Goal: Task Accomplishment & Management: Manage account settings

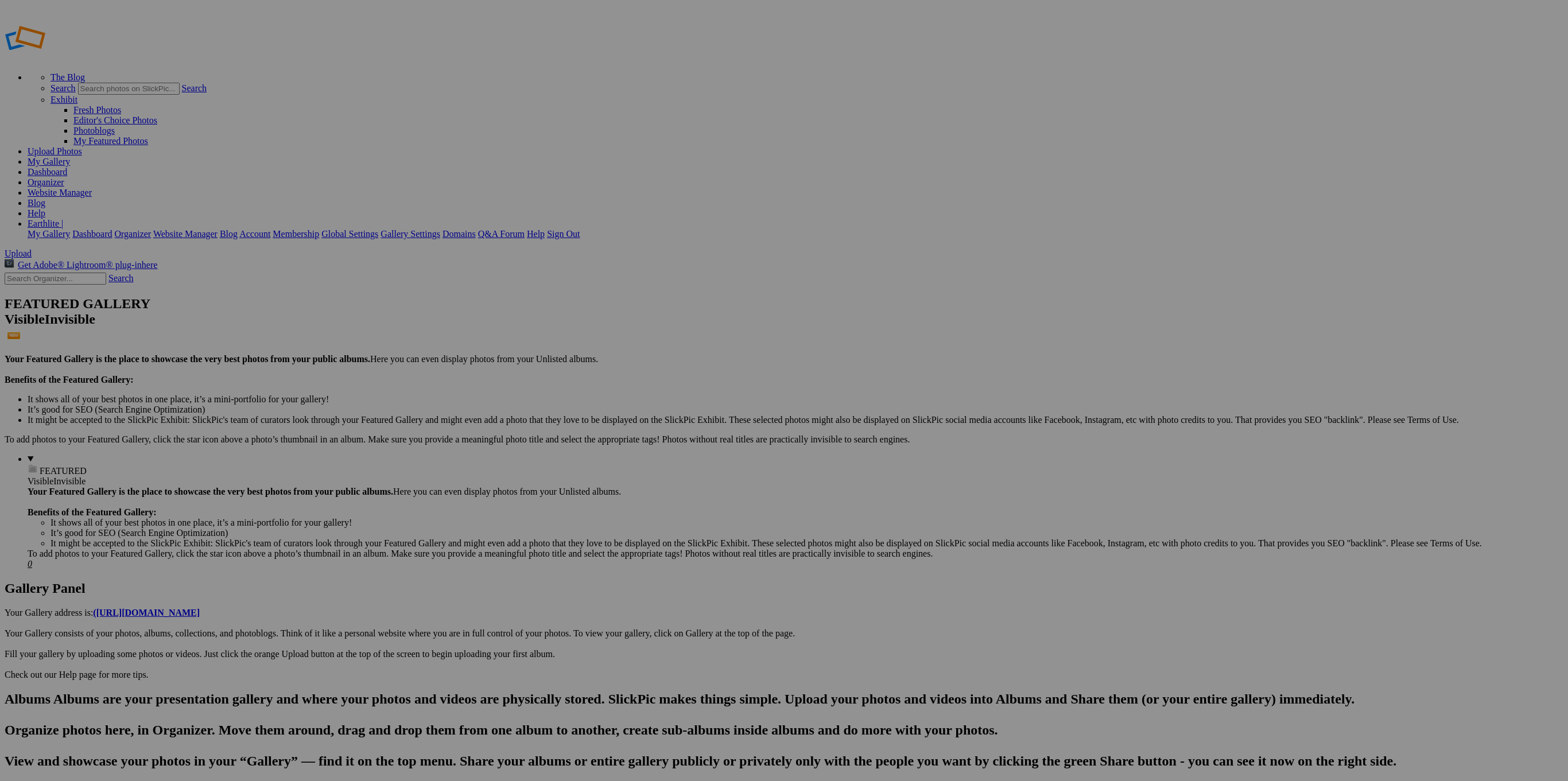
type input "Electric Lift Tables"
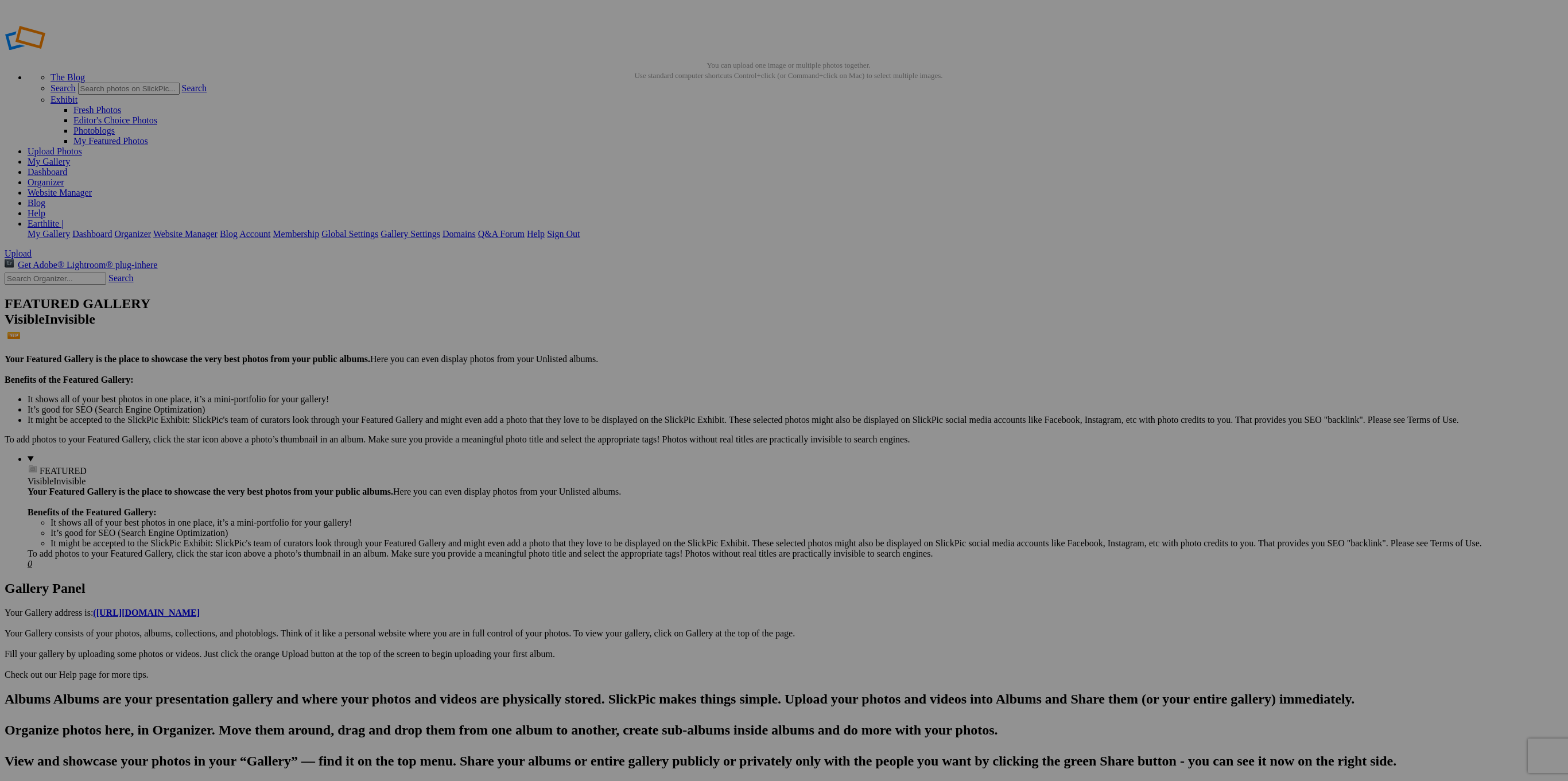
drag, startPoint x: 231, startPoint y: 217, endPoint x: 136, endPoint y: 202, distance: 96.2
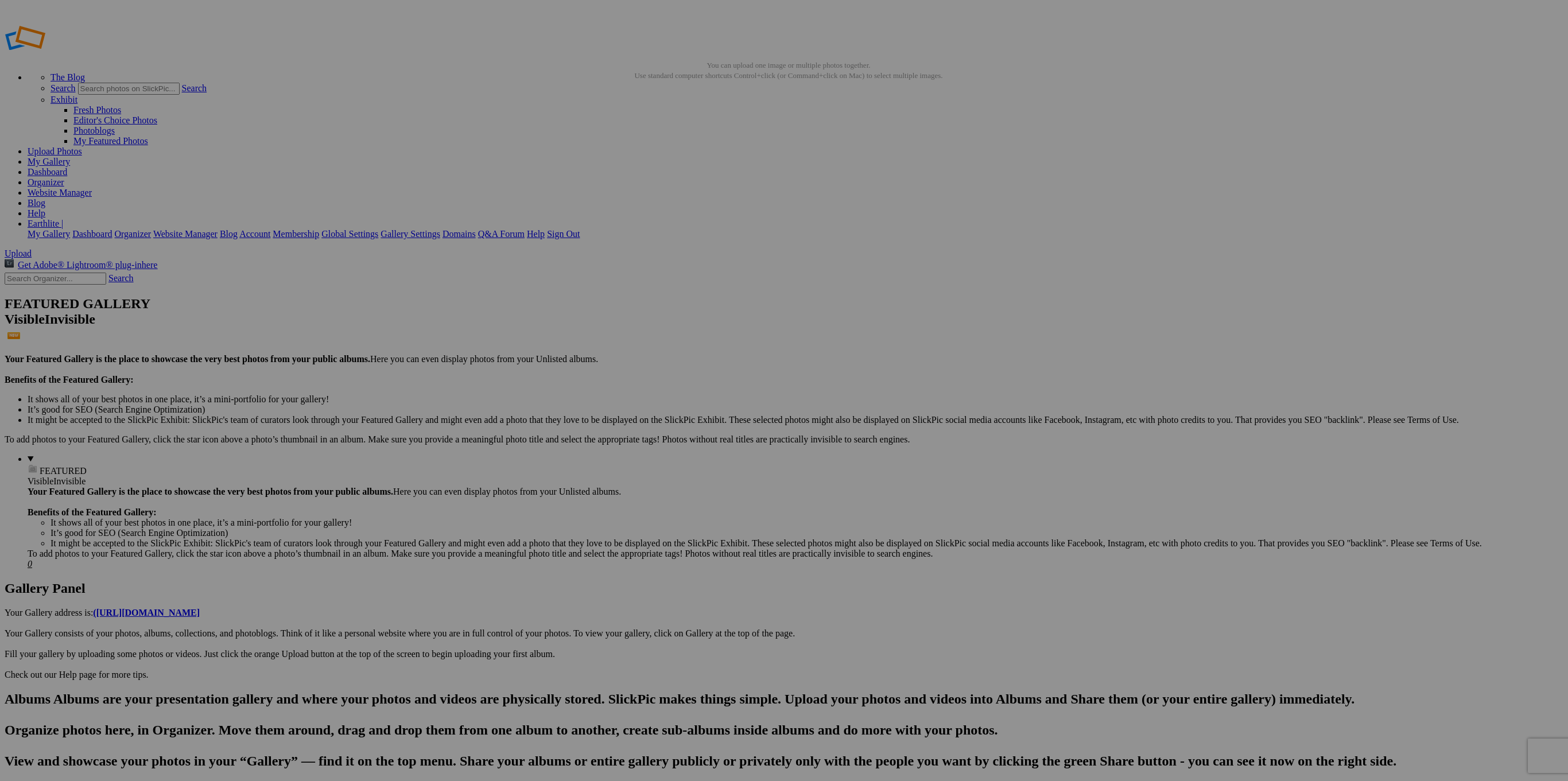
drag, startPoint x: 385, startPoint y: 47, endPoint x: 369, endPoint y: 46, distance: 16.0
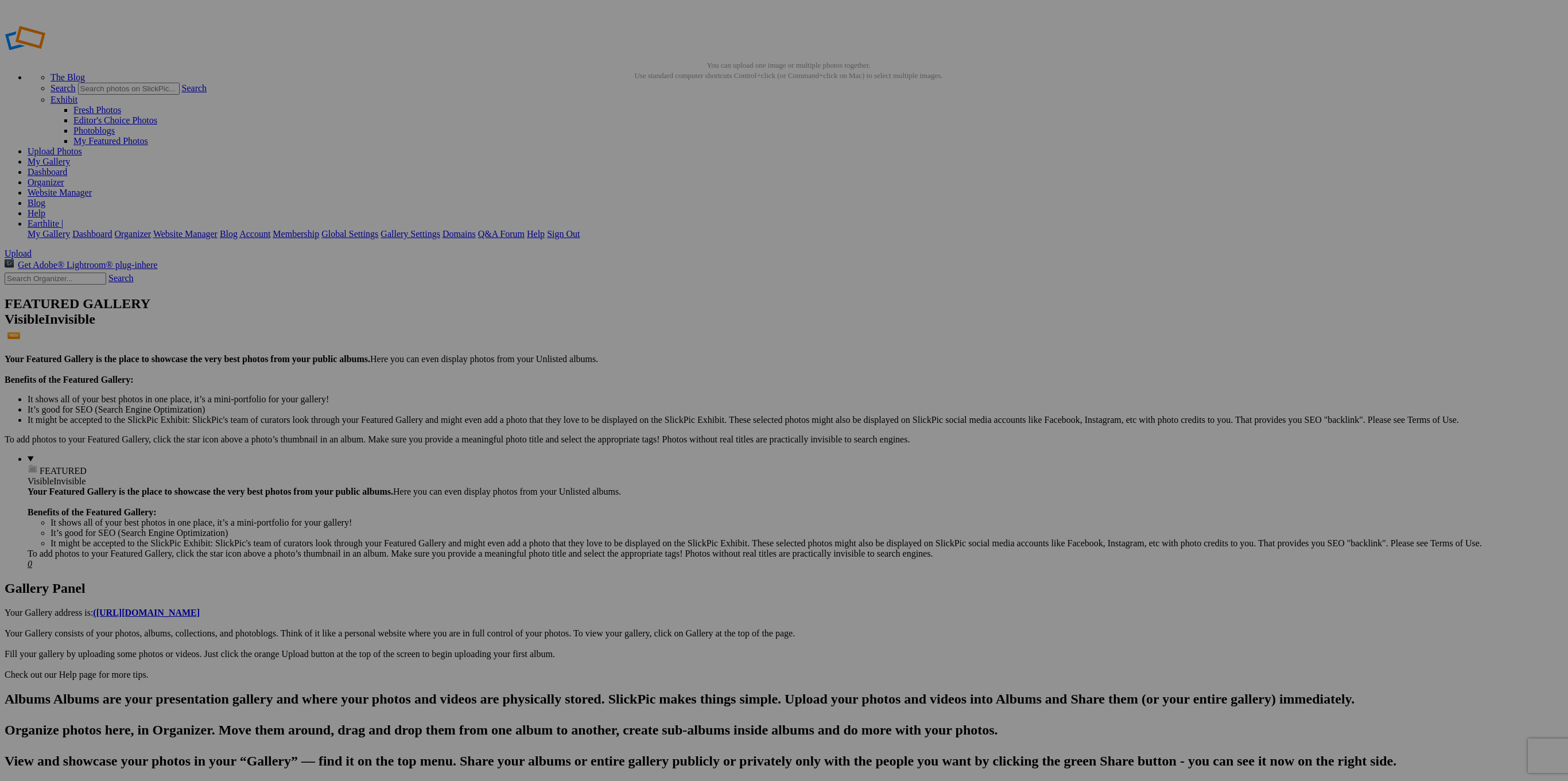
click at [666, 406] on input "Ellora™ Flat Top" at bounding box center [694, 412] width 125 height 12
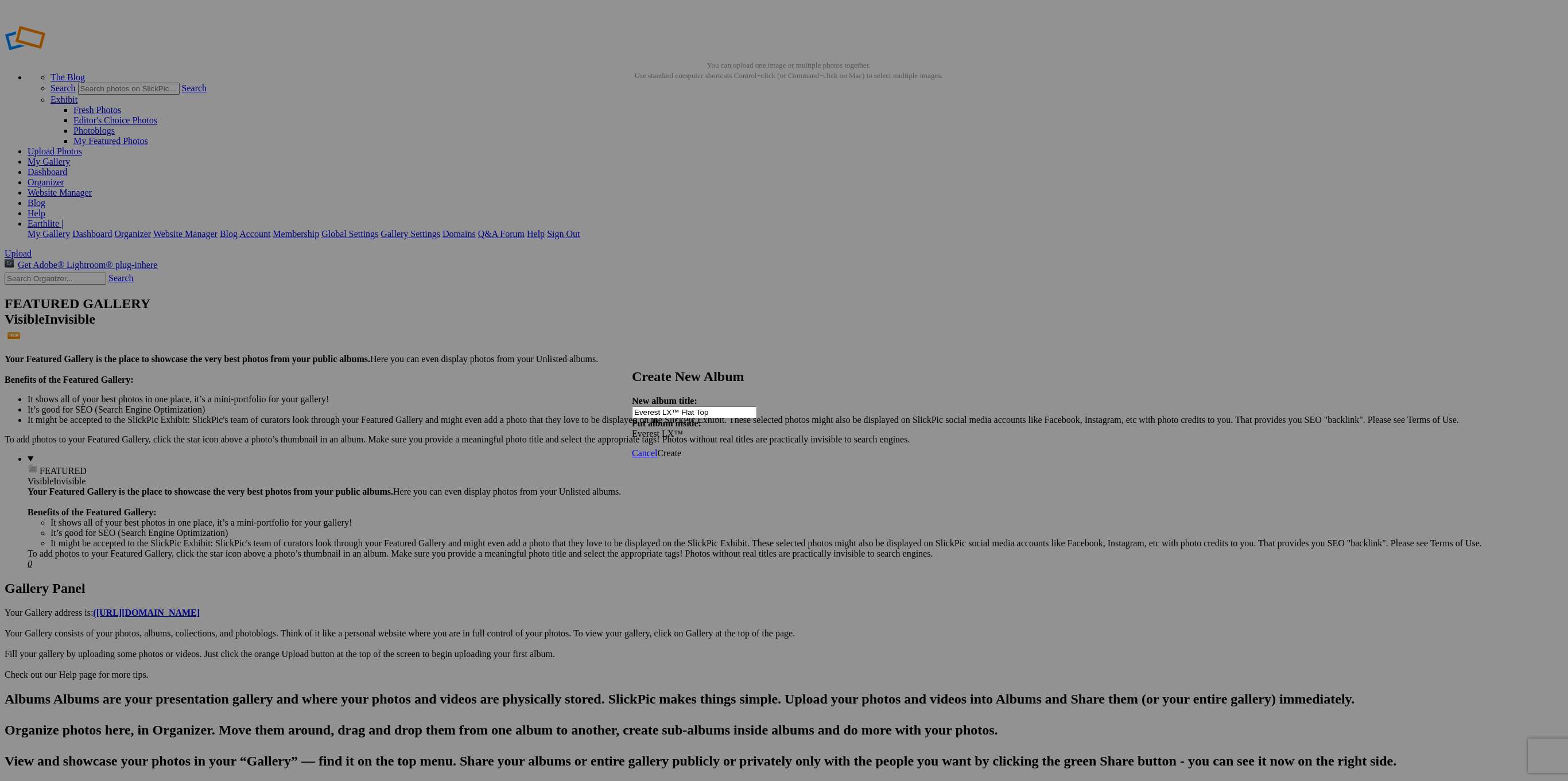
drag, startPoint x: 719, startPoint y: 403, endPoint x: 580, endPoint y: 398, distance: 139.1
click at [632, 406] on input "Everest LX™ Flat Top" at bounding box center [694, 412] width 125 height 12
type input "Everest LX™ Flat Top"
click at [681, 448] on span "Create" at bounding box center [669, 453] width 24 height 10
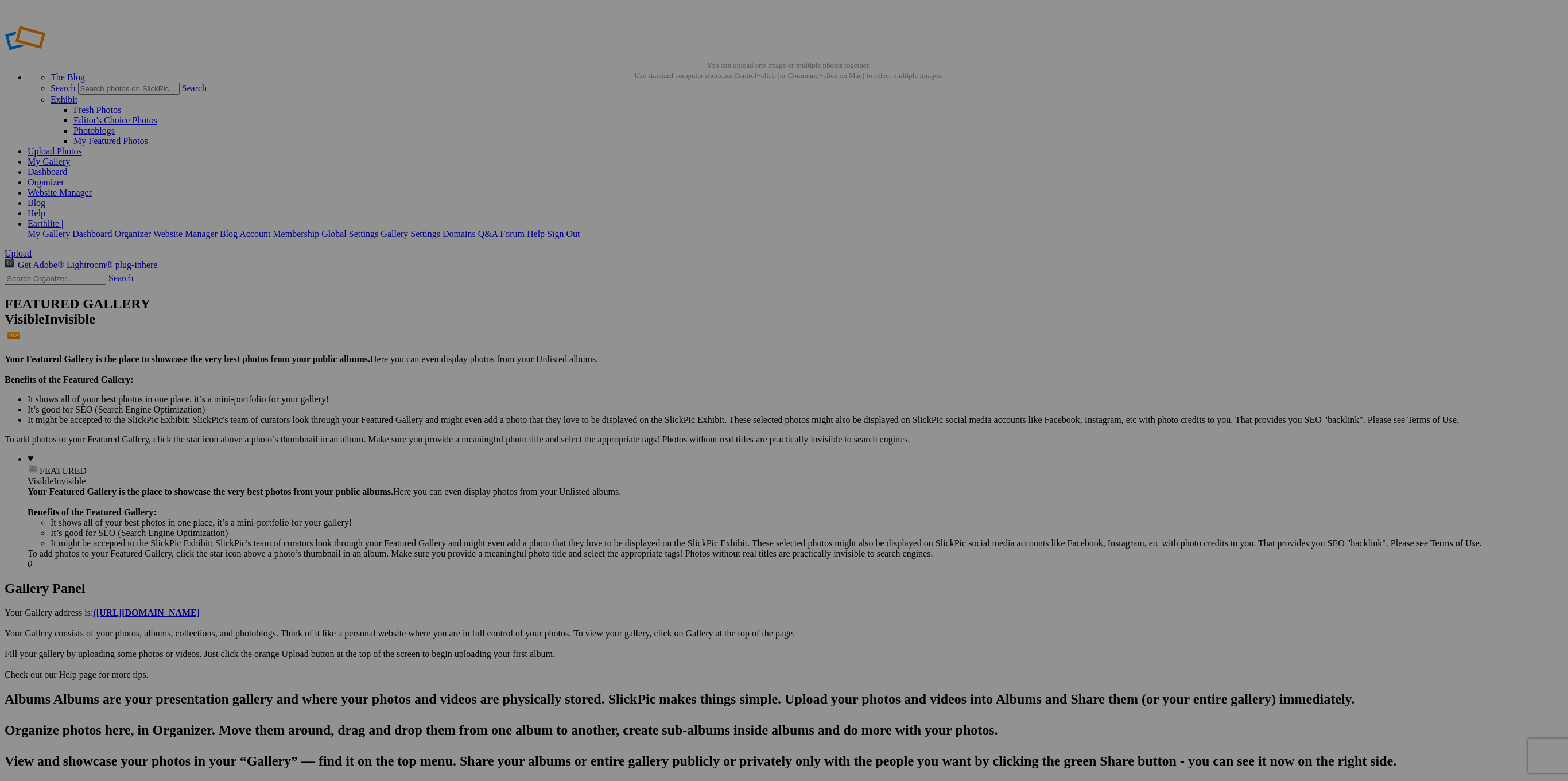
click at [701, 406] on input "Everest LX™ Flat Top" at bounding box center [694, 412] width 125 height 12
drag, startPoint x: 701, startPoint y: 401, endPoint x: 710, endPoint y: 399, distance: 9.2
click at [701, 406] on input "Everest LX™ Flat Top" at bounding box center [694, 412] width 125 height 12
type input "Everest LX™ Tilt Top"
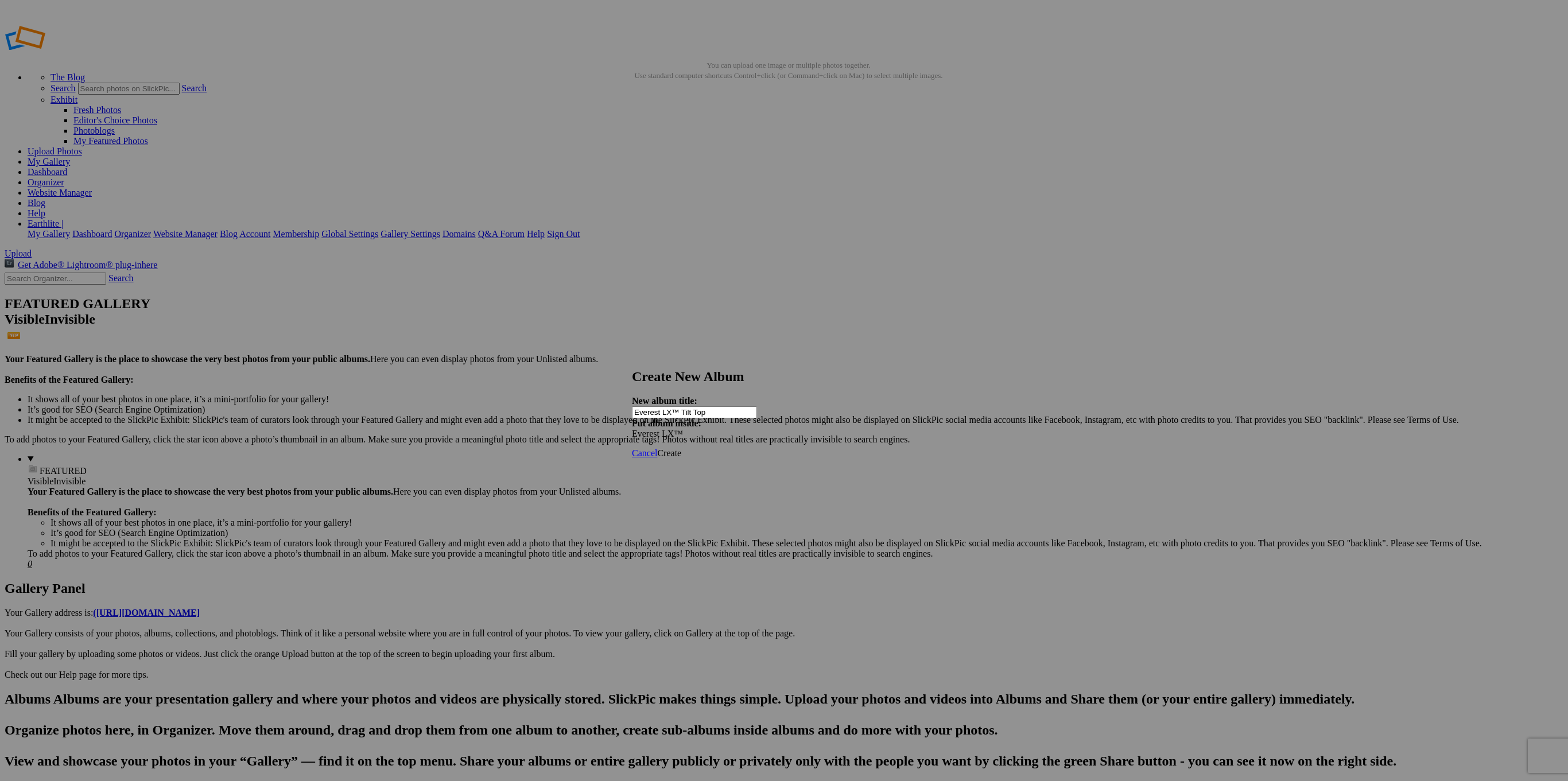
click at [681, 448] on span "Create" at bounding box center [669, 453] width 24 height 10
paste input "Everest LX™ Flat Top"
click at [709, 406] on input "Everest LX™ Flat Top" at bounding box center [694, 412] width 125 height 12
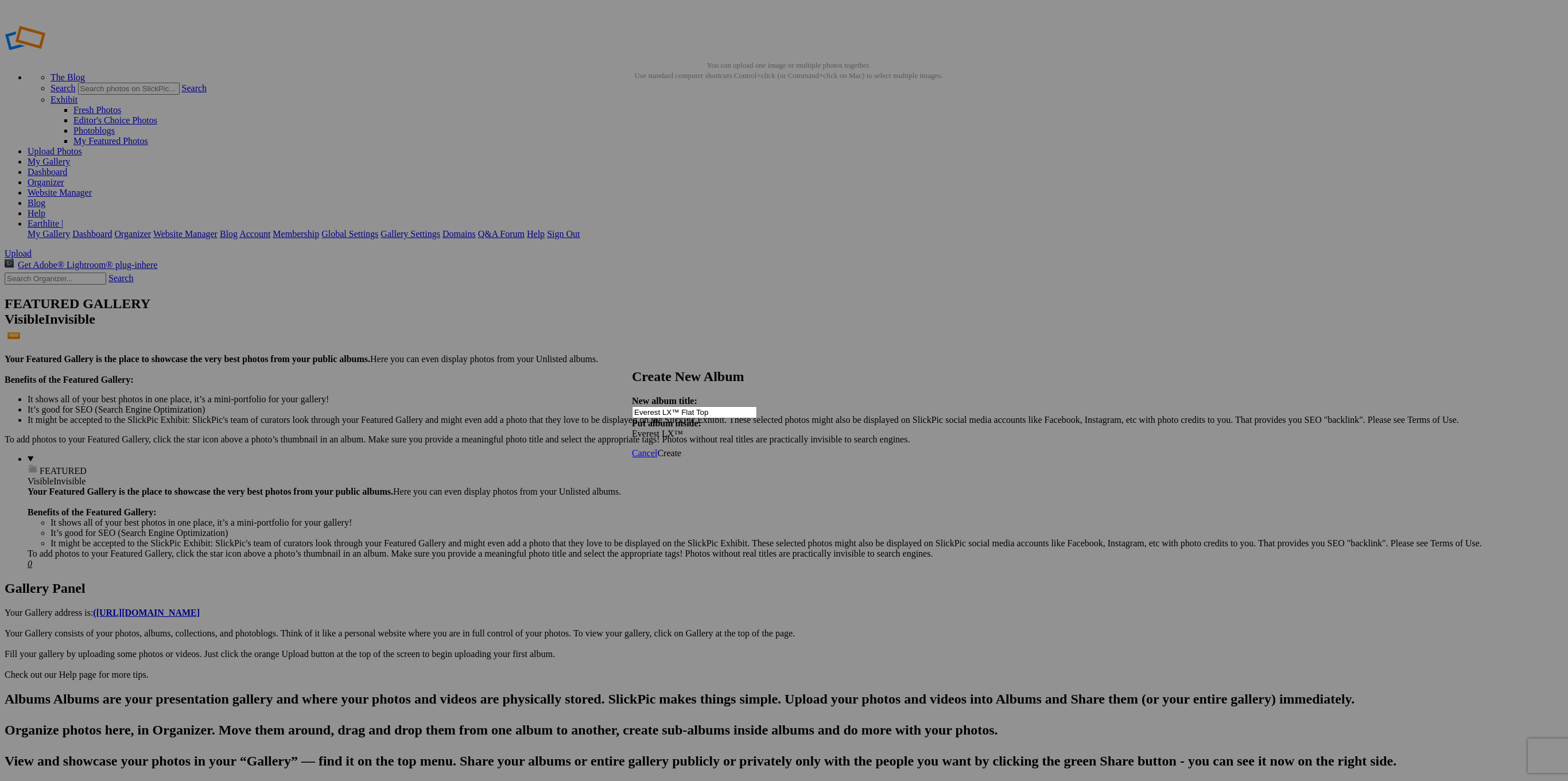
click at [709, 406] on input "Everest LX™ Flat Top" at bounding box center [694, 412] width 125 height 12
type input "Everest LX™ Salon Top"
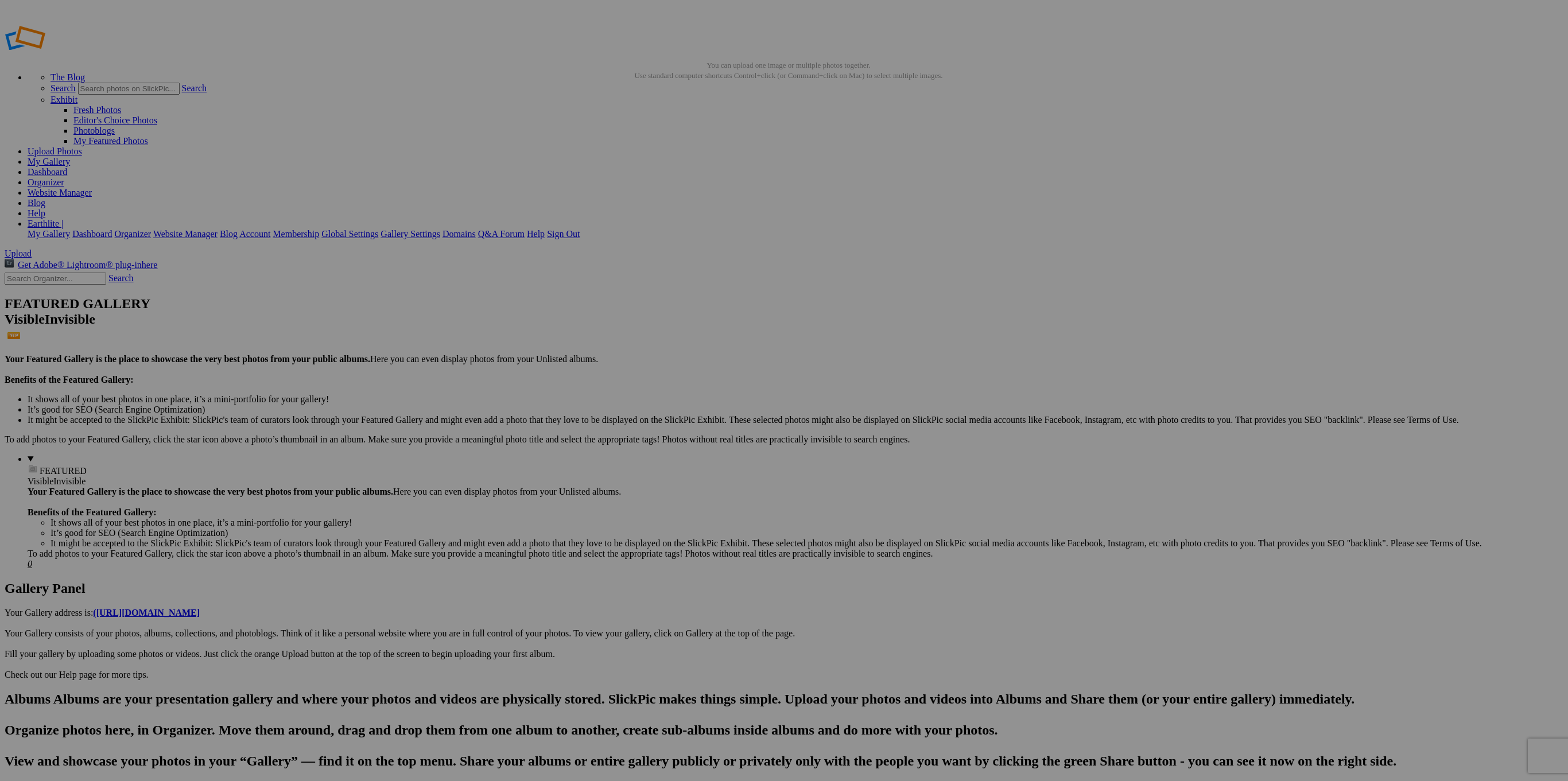
click at [736, 434] on div "Click to Select" at bounding box center [783, 439] width 304 height 10
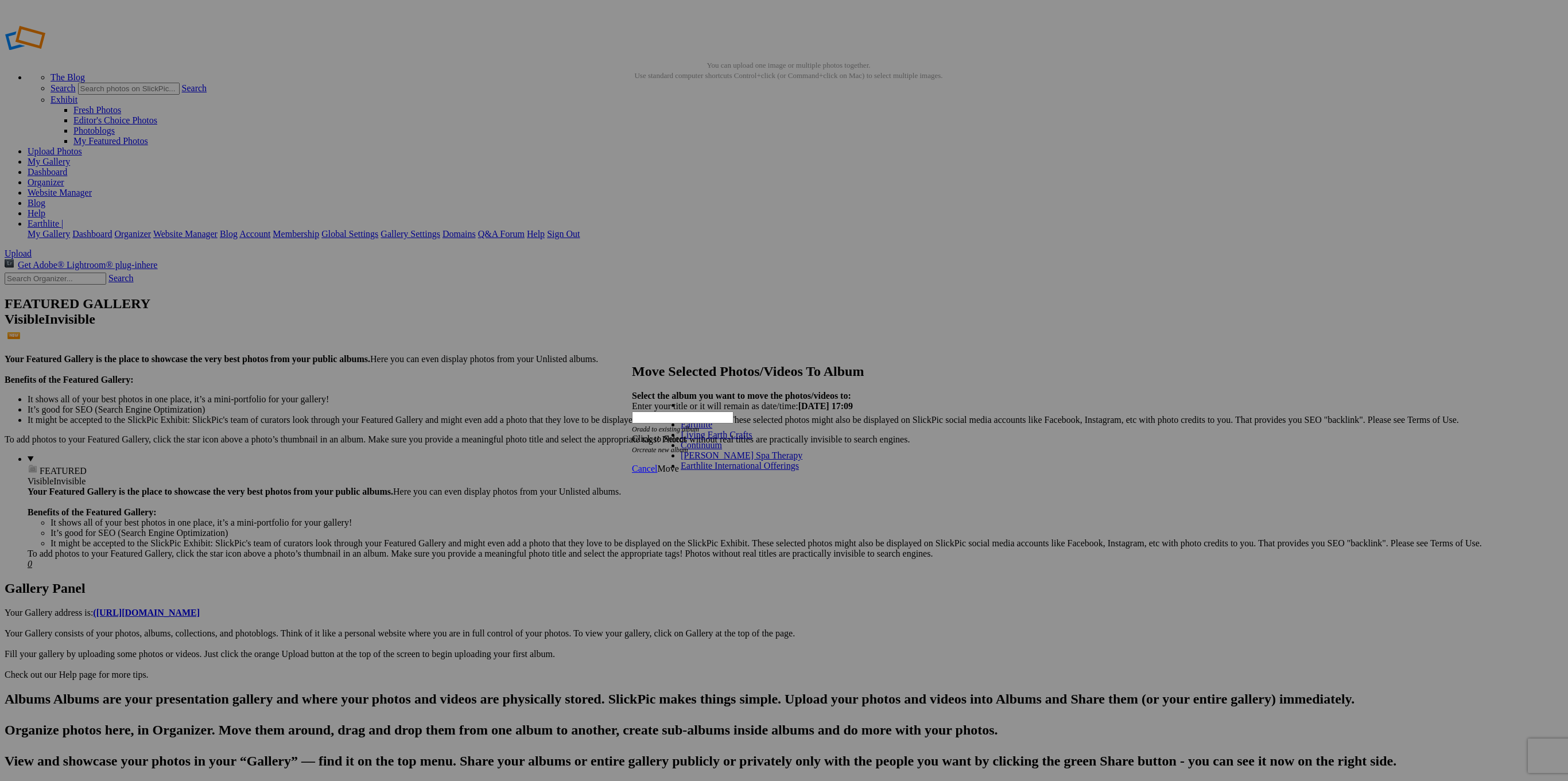
click at [703, 429] on link "Earthlite" at bounding box center [696, 424] width 31 height 10
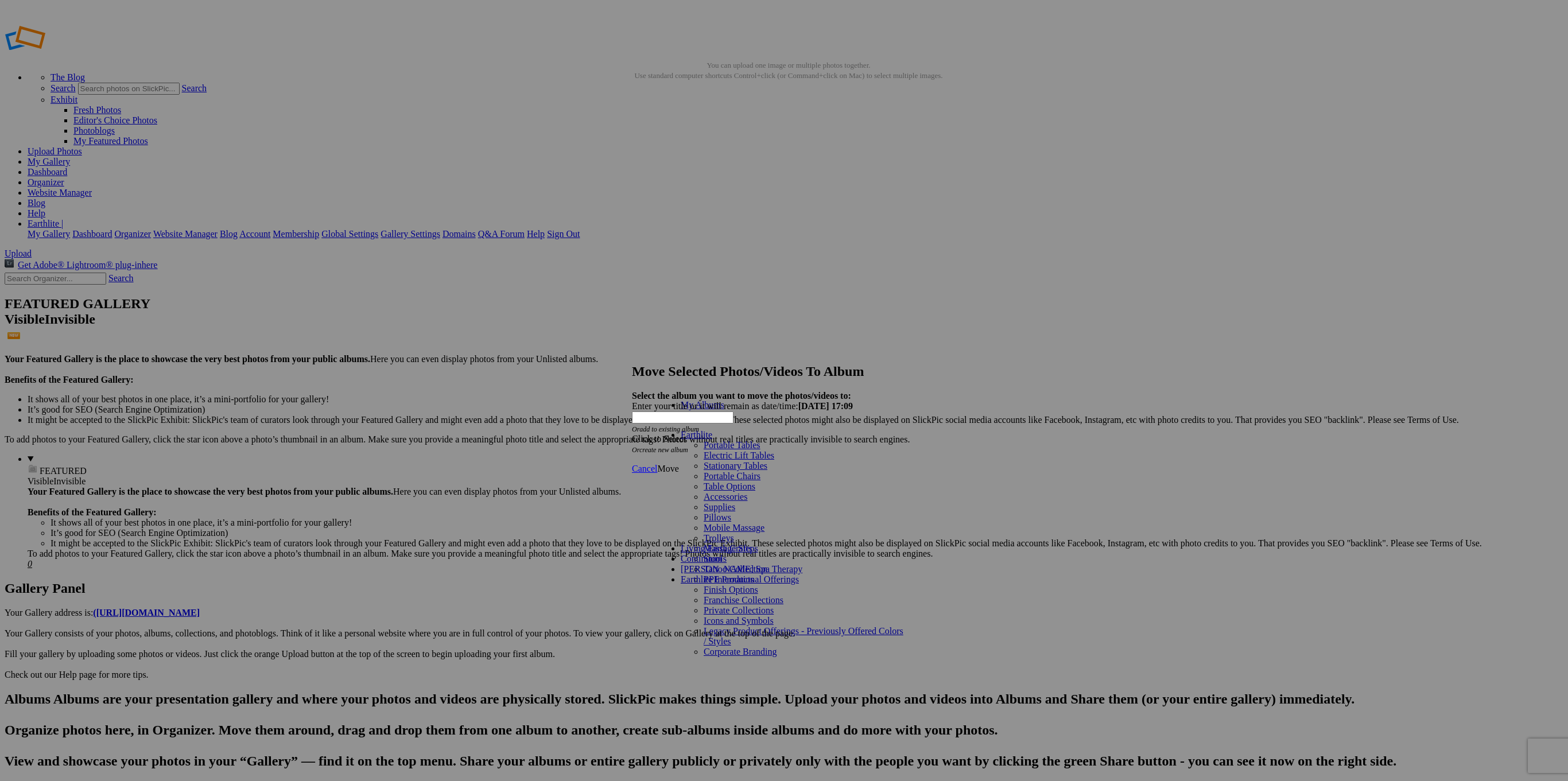
click at [703, 453] on link "Electric Lift Tables" at bounding box center [738, 456] width 70 height 10
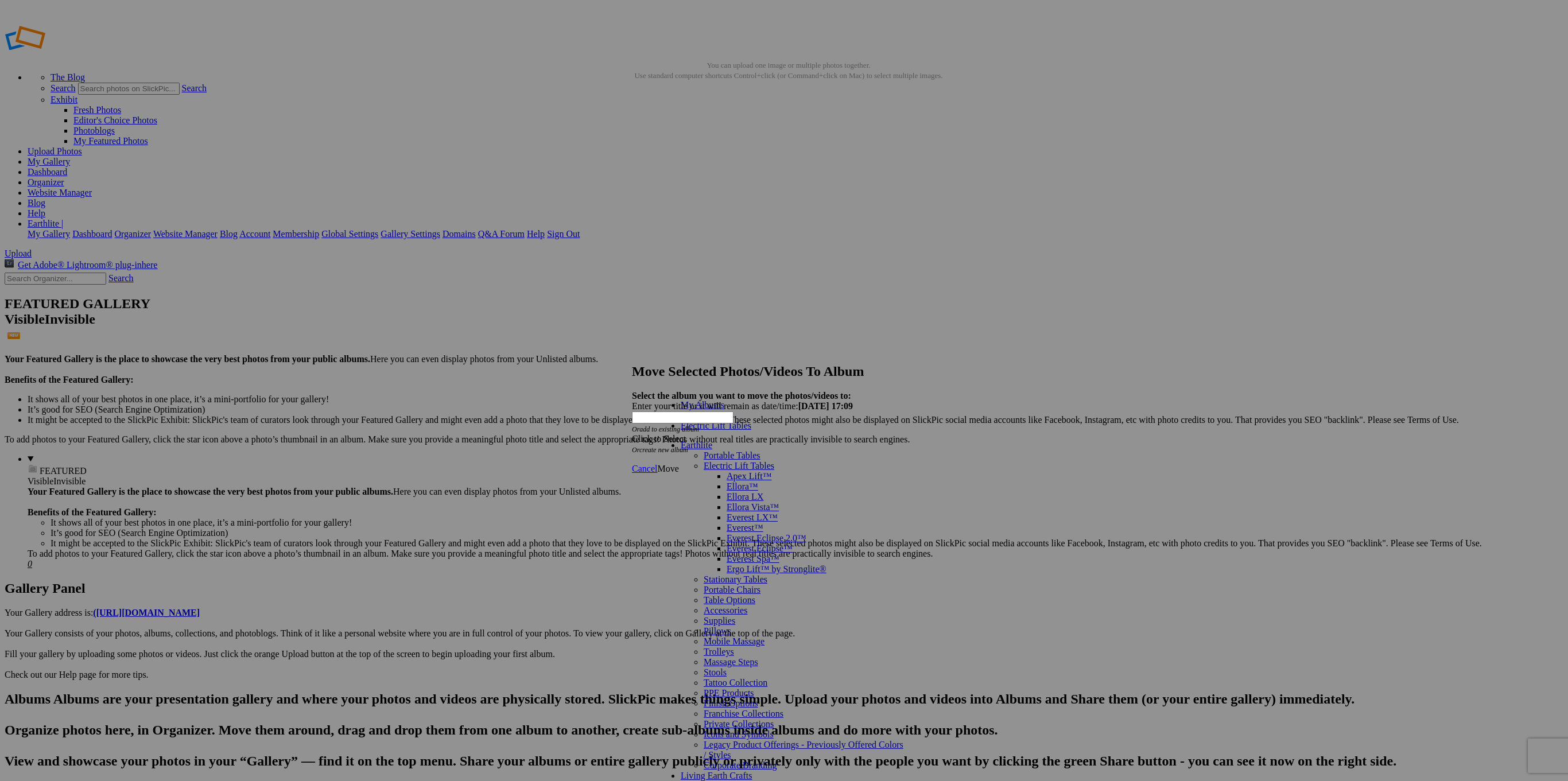
click at [726, 513] on span "Everest LX™" at bounding box center [751, 517] width 51 height 10
click at [749, 533] on link "Everest LX™ Salon Top" at bounding box center [794, 538] width 90 height 10
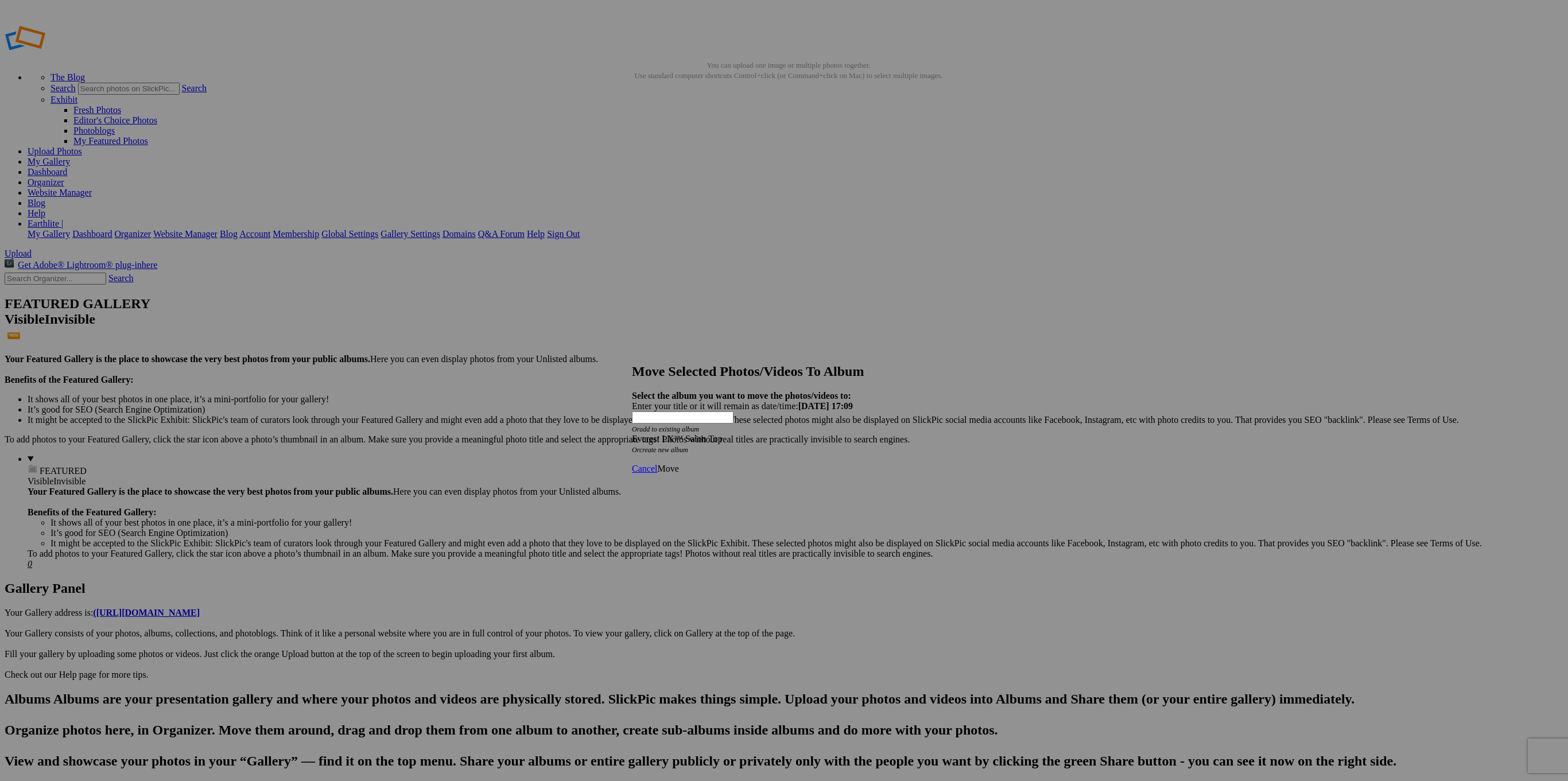
click at [678, 464] on span "Move" at bounding box center [668, 469] width 22 height 10
click at [669, 432] on span "Ok" at bounding box center [663, 427] width 11 height 10
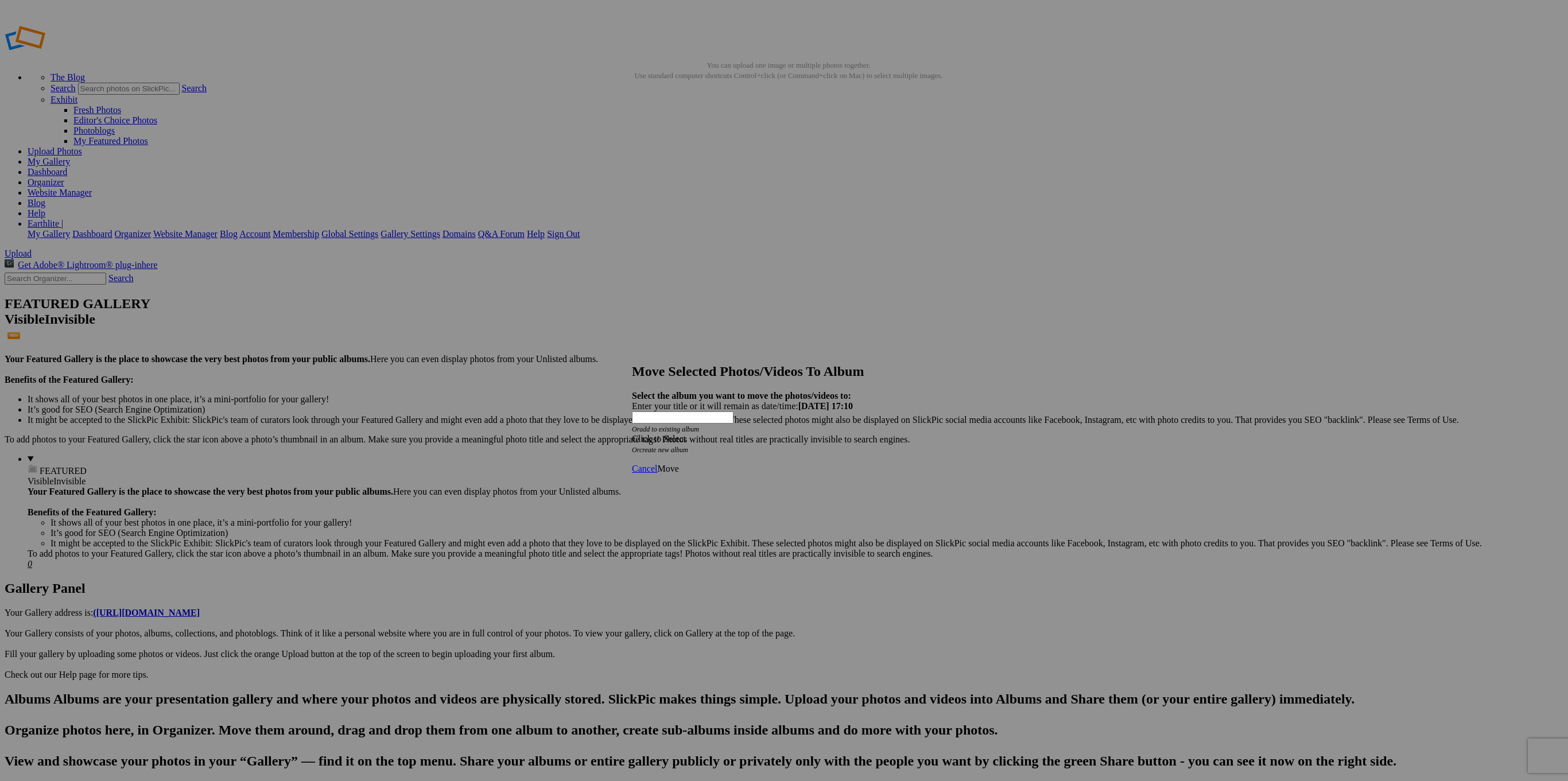
click at [800, 434] on div "Click to Select" at bounding box center [783, 439] width 304 height 10
click at [712, 429] on link "Earthlite" at bounding box center [696, 424] width 31 height 10
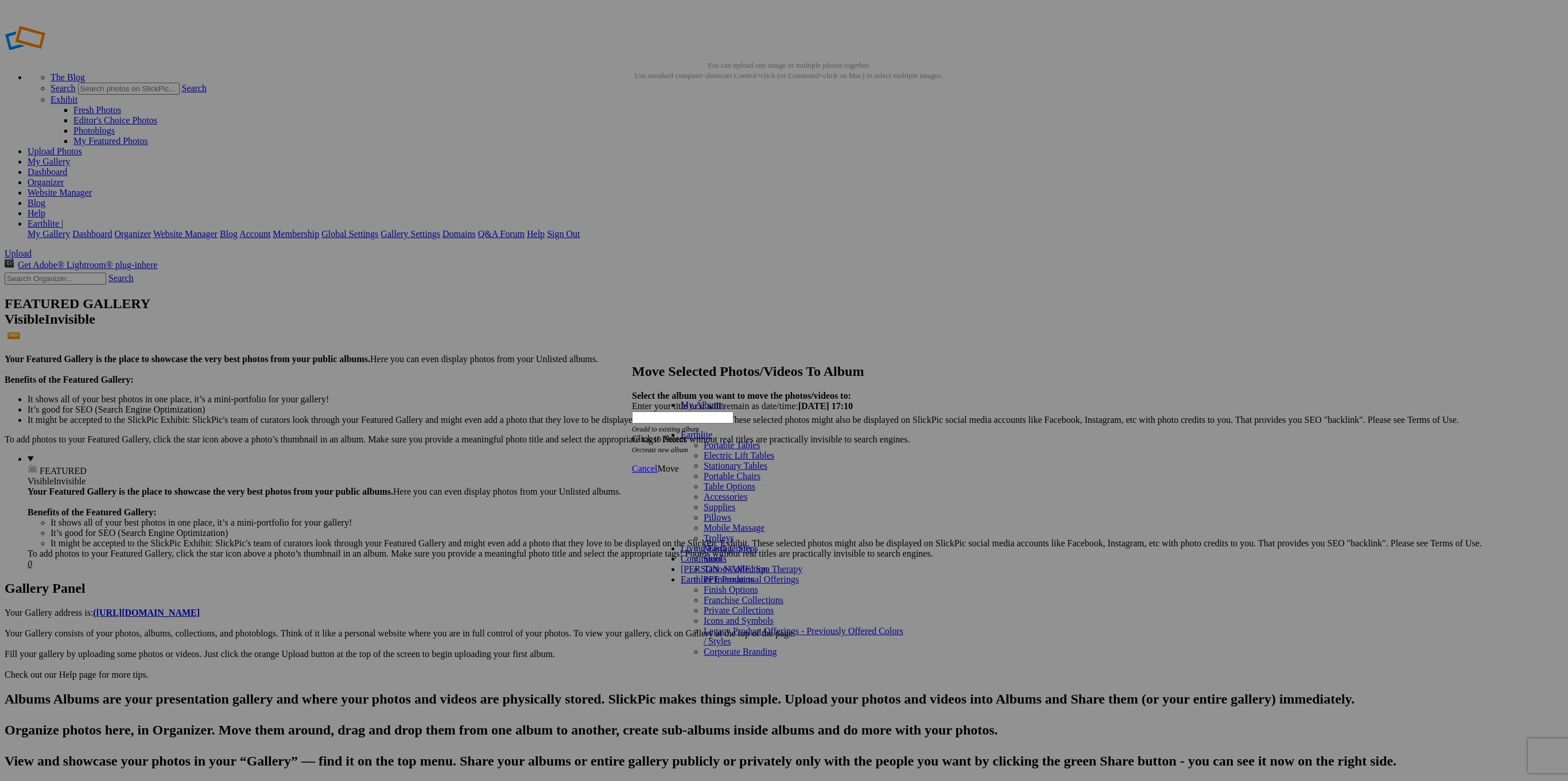
click at [716, 457] on span "Electric Lift Tables" at bounding box center [738, 456] width 70 height 10
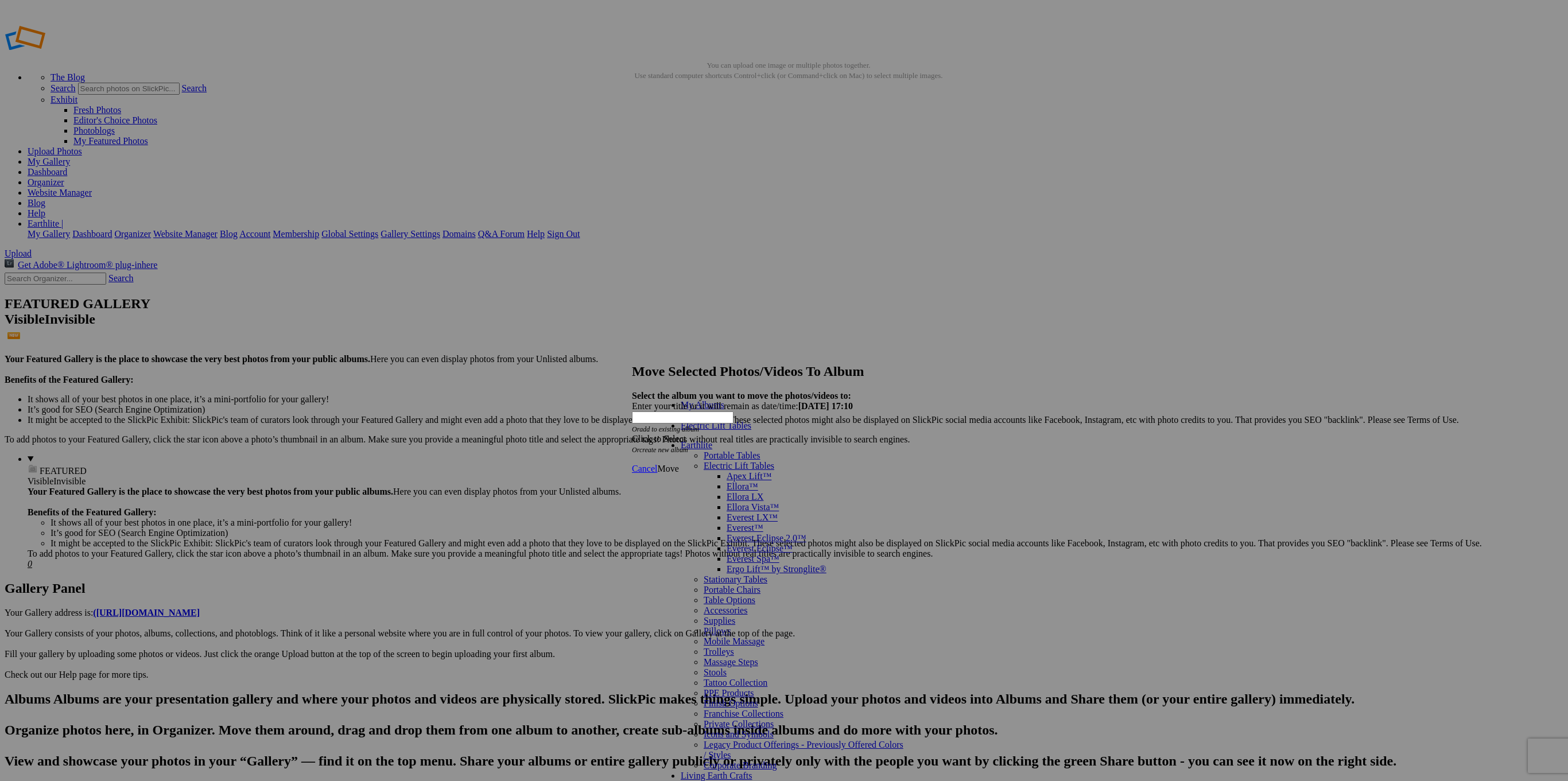
click at [726, 513] on link "Everest LX™" at bounding box center [751, 517] width 51 height 10
click at [749, 554] on link "Everest LX™ Flat Top" at bounding box center [791, 558] width 83 height 10
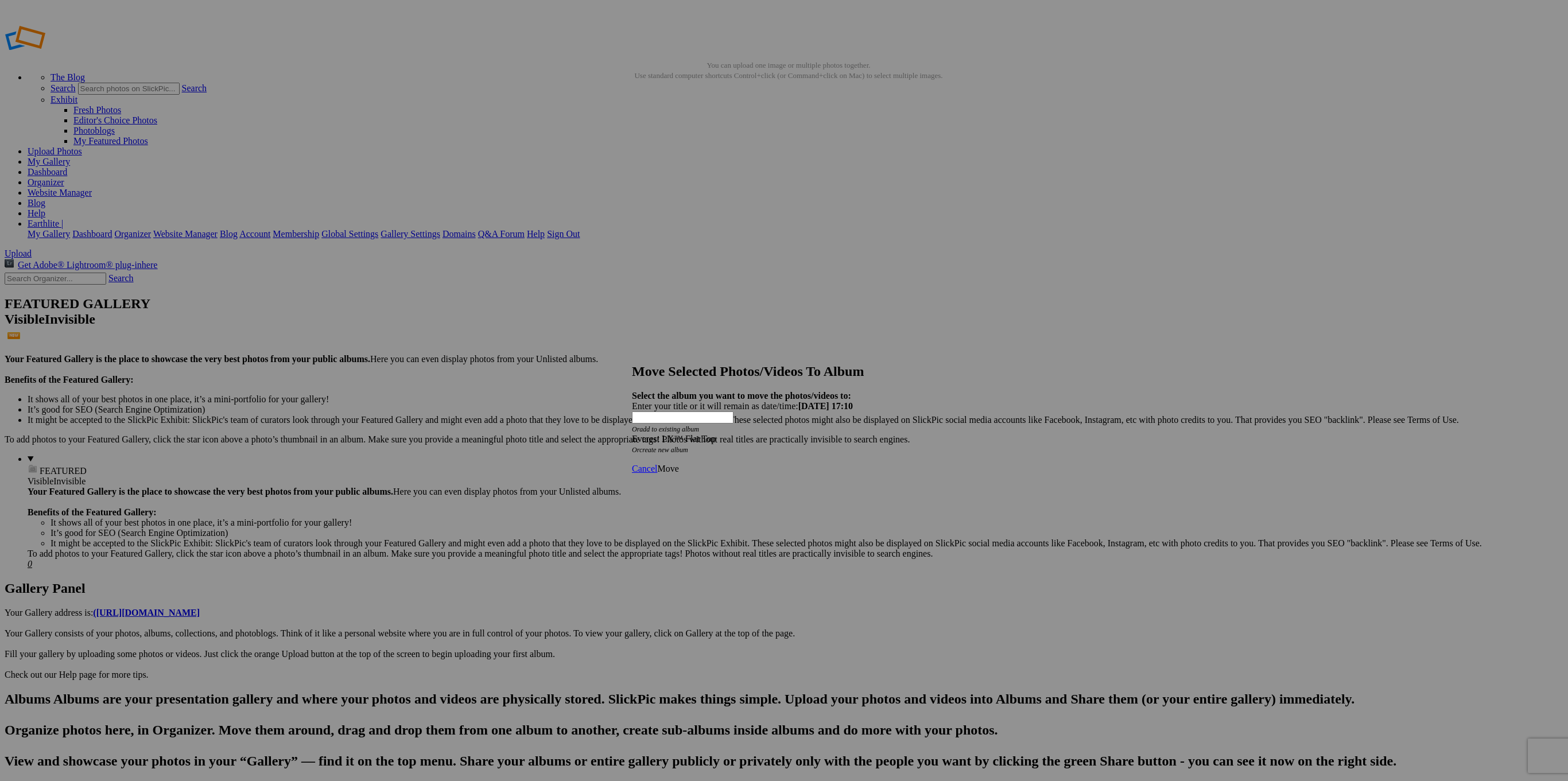
click at [678, 464] on span "Move" at bounding box center [668, 469] width 22 height 10
click at [669, 432] on span "Ok" at bounding box center [663, 427] width 11 height 10
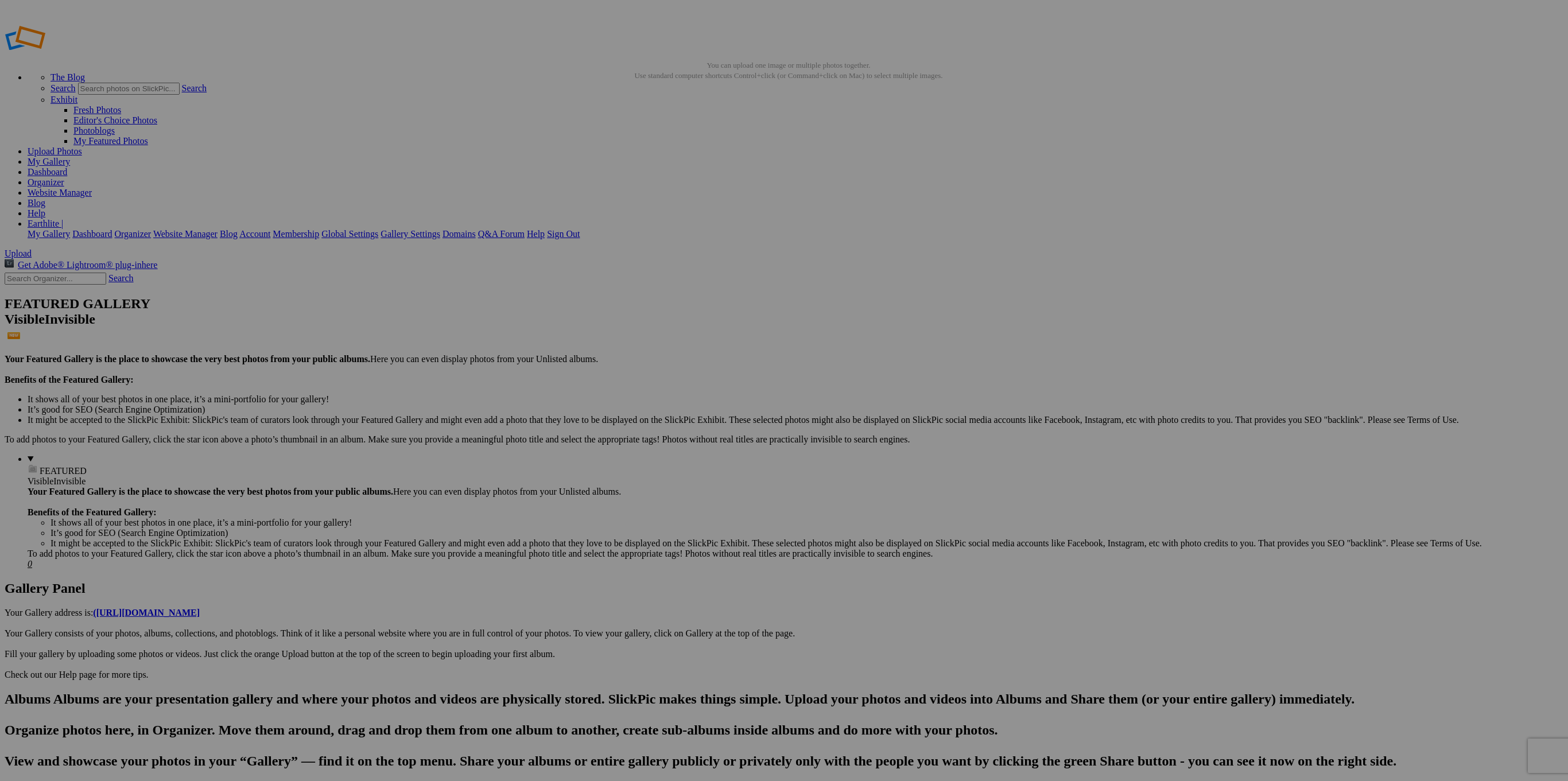
click at [850, 434] on div "Click to Select" at bounding box center [783, 439] width 304 height 10
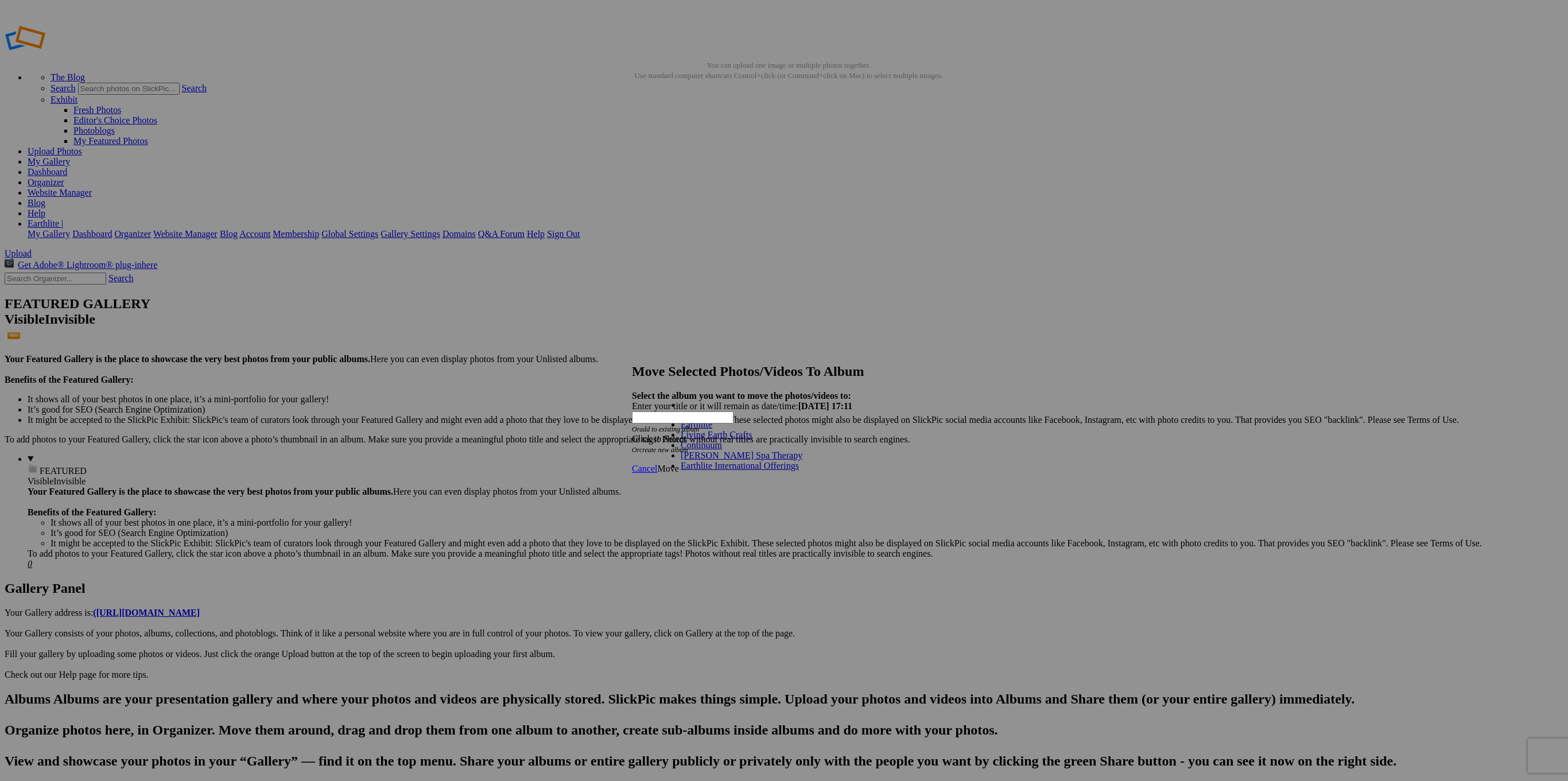
click at [712, 429] on link "Earthlite" at bounding box center [696, 424] width 31 height 10
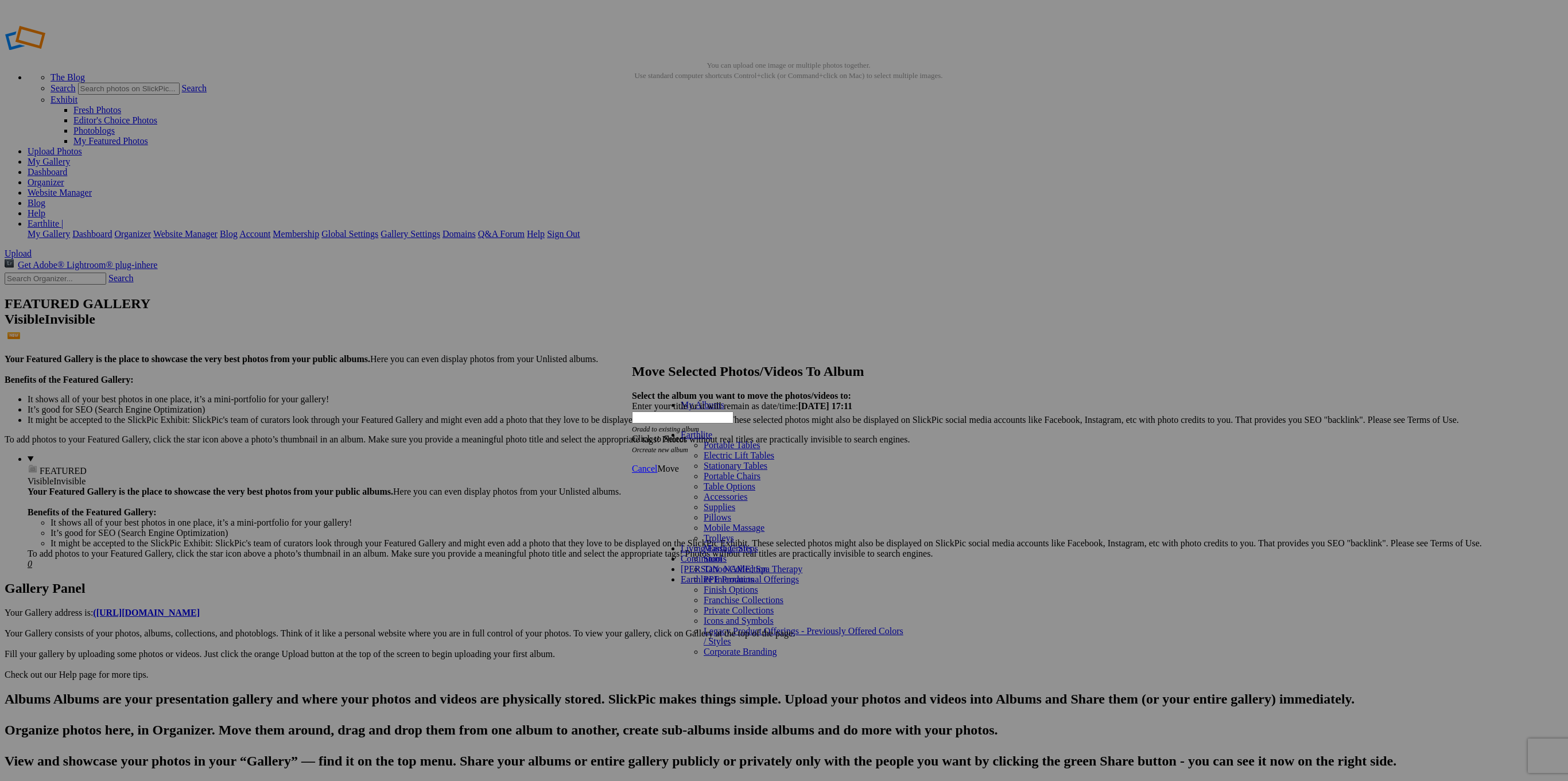
click at [770, 460] on link "Electric Lift Tables" at bounding box center [738, 456] width 70 height 10
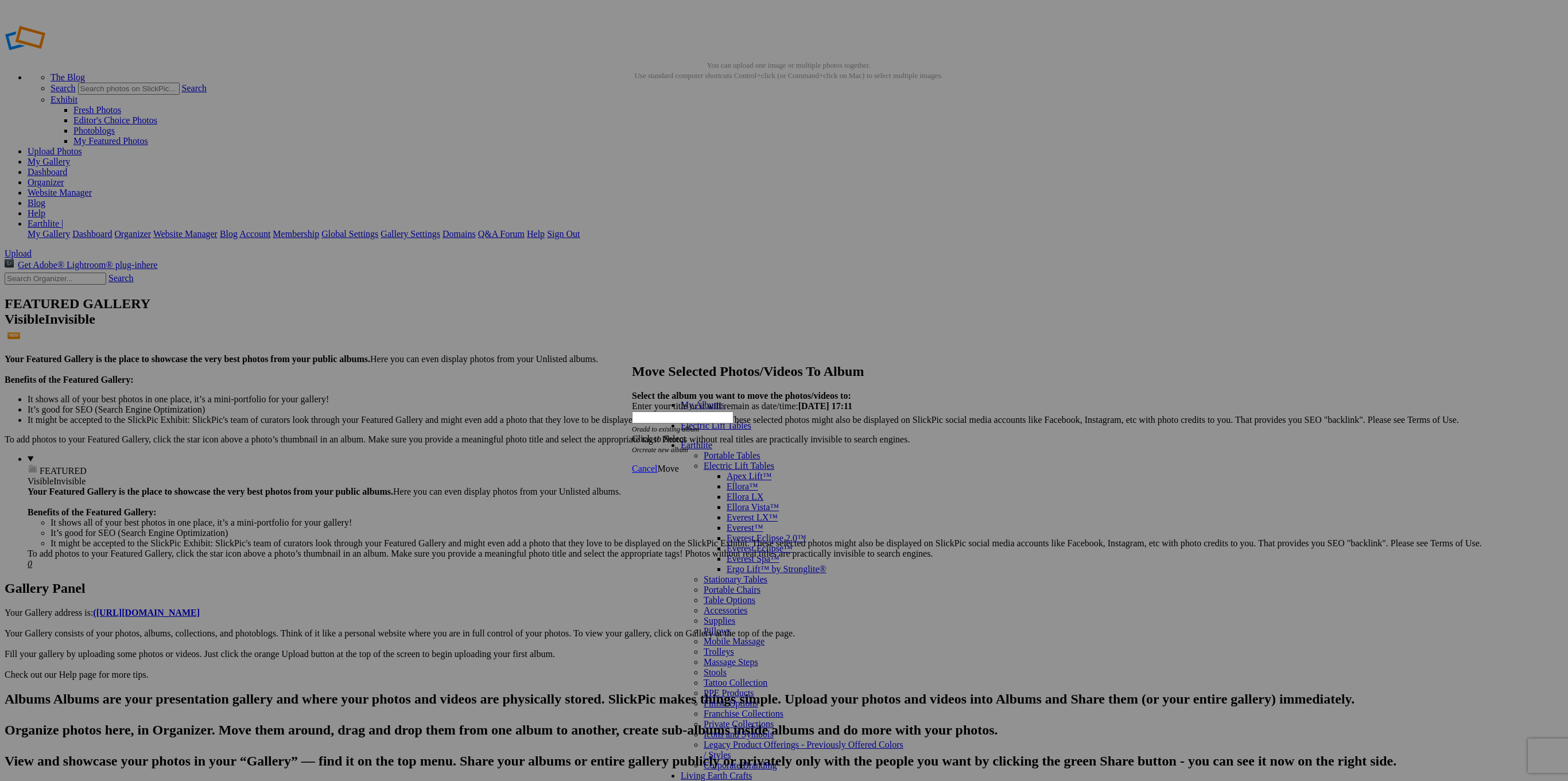
click at [726, 513] on link "Everest LX™" at bounding box center [751, 517] width 51 height 10
click at [749, 543] on link "Everest LX™ Tilt Top" at bounding box center [790, 548] width 83 height 10
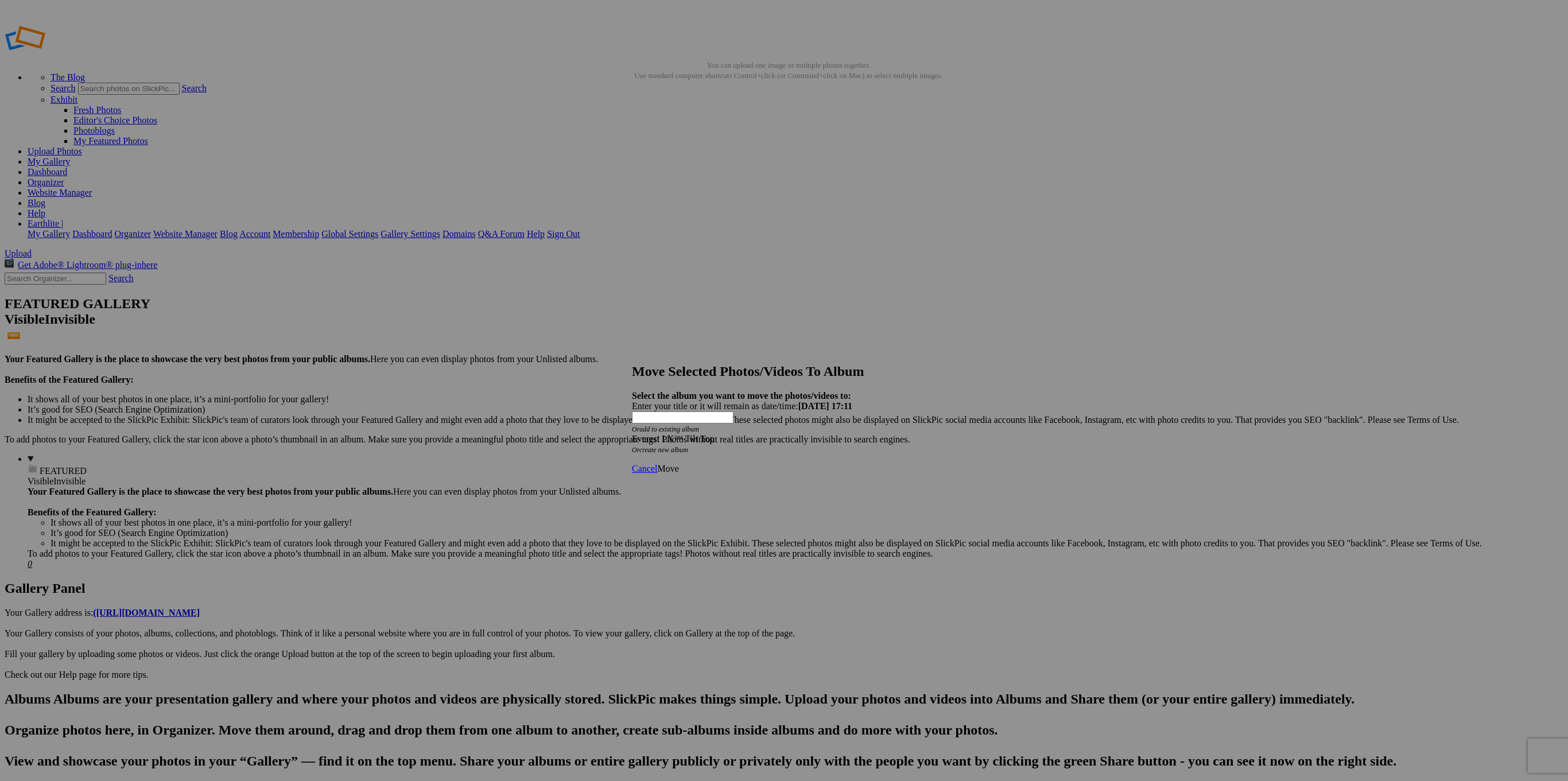
click at [678, 464] on span "Move" at bounding box center [668, 469] width 22 height 10
click at [669, 432] on link "Ok" at bounding box center [663, 427] width 11 height 10
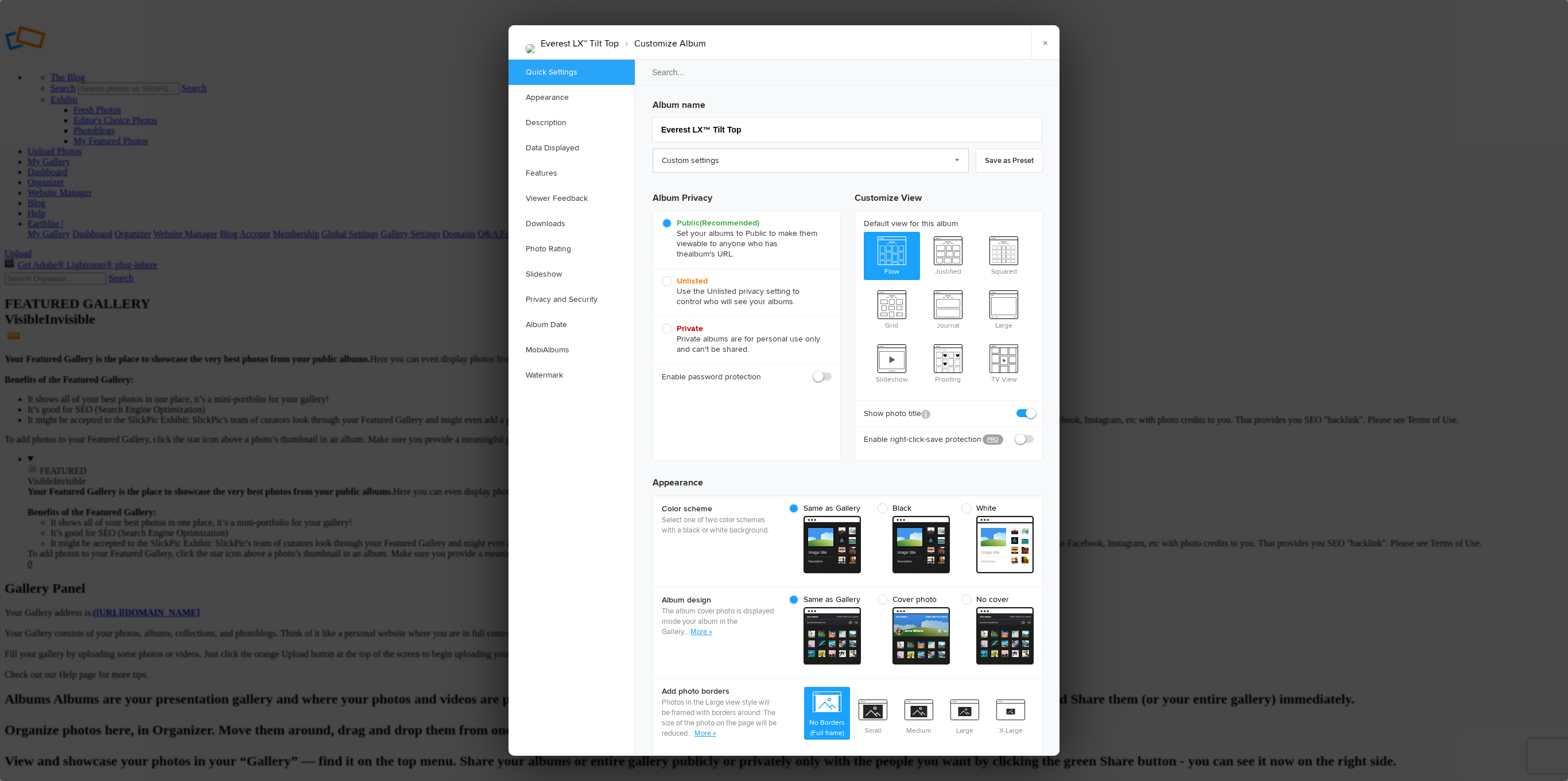
click at [883, 172] on link "Custom settings" at bounding box center [810, 161] width 317 height 24
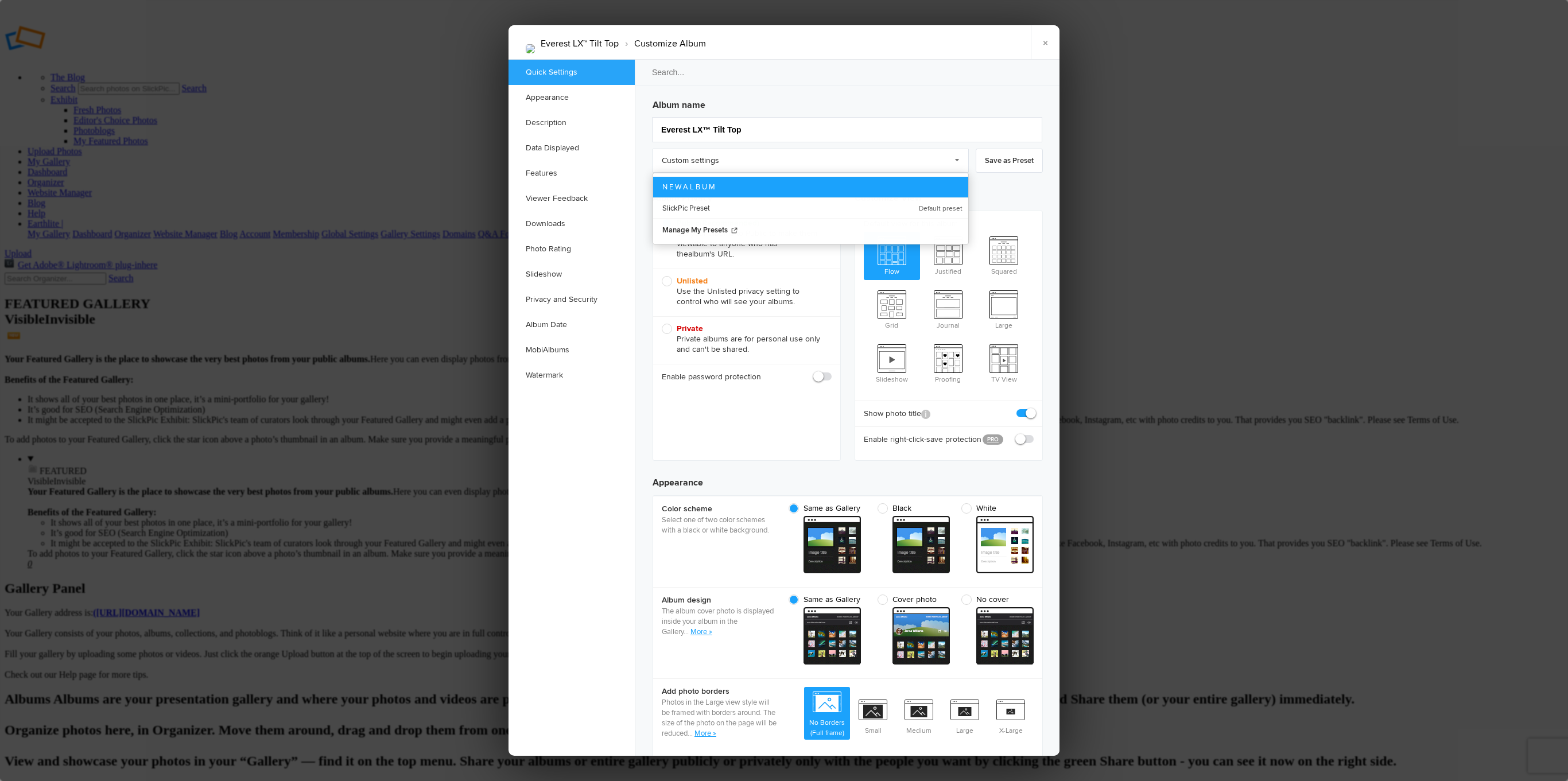
click at [874, 186] on link "N E W A L B U M" at bounding box center [810, 187] width 315 height 21
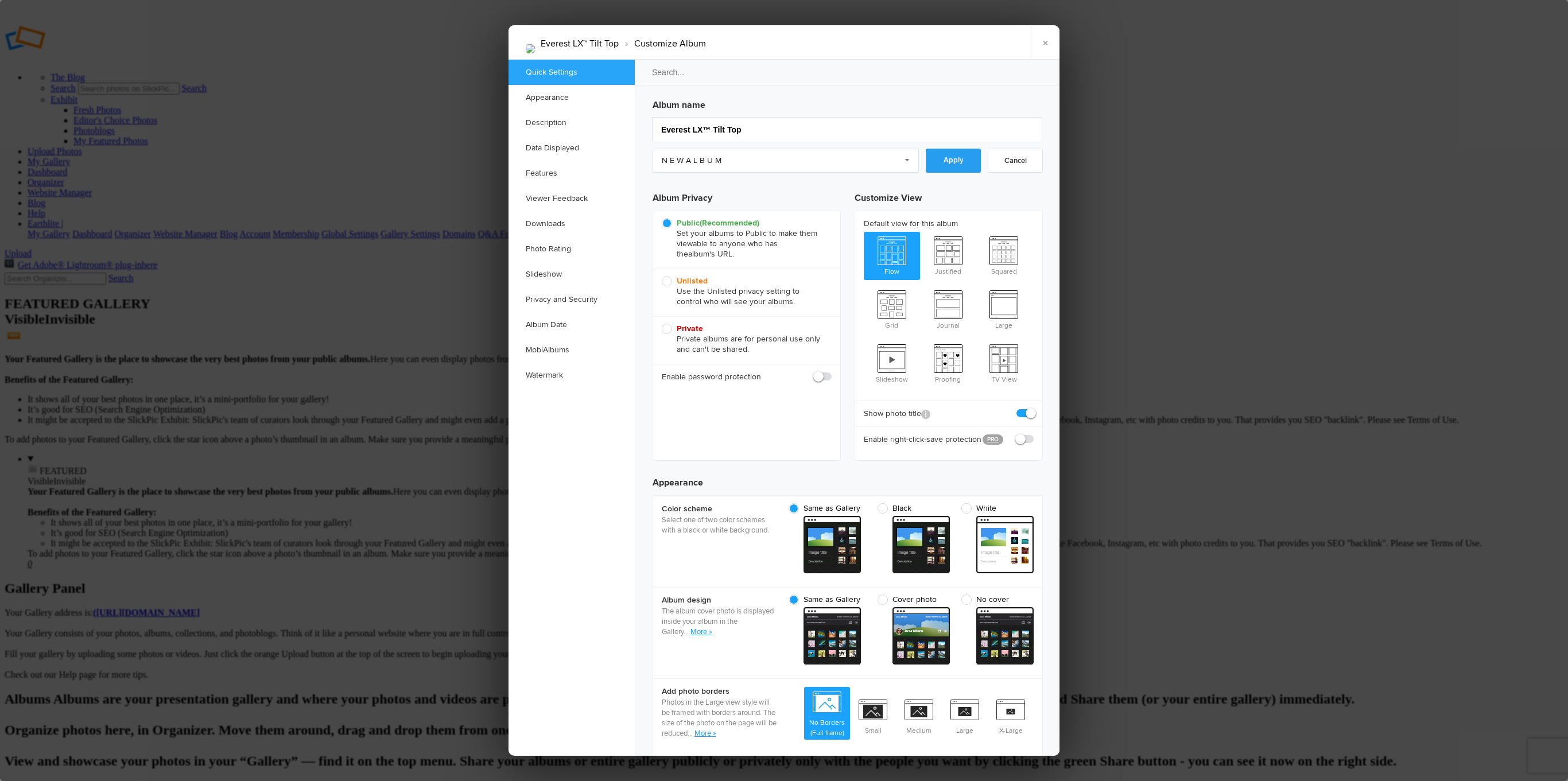
click at [954, 160] on link "Apply" at bounding box center [953, 161] width 55 height 24
radio input "false"
radio input "true"
radio input "false"
radio input "true"
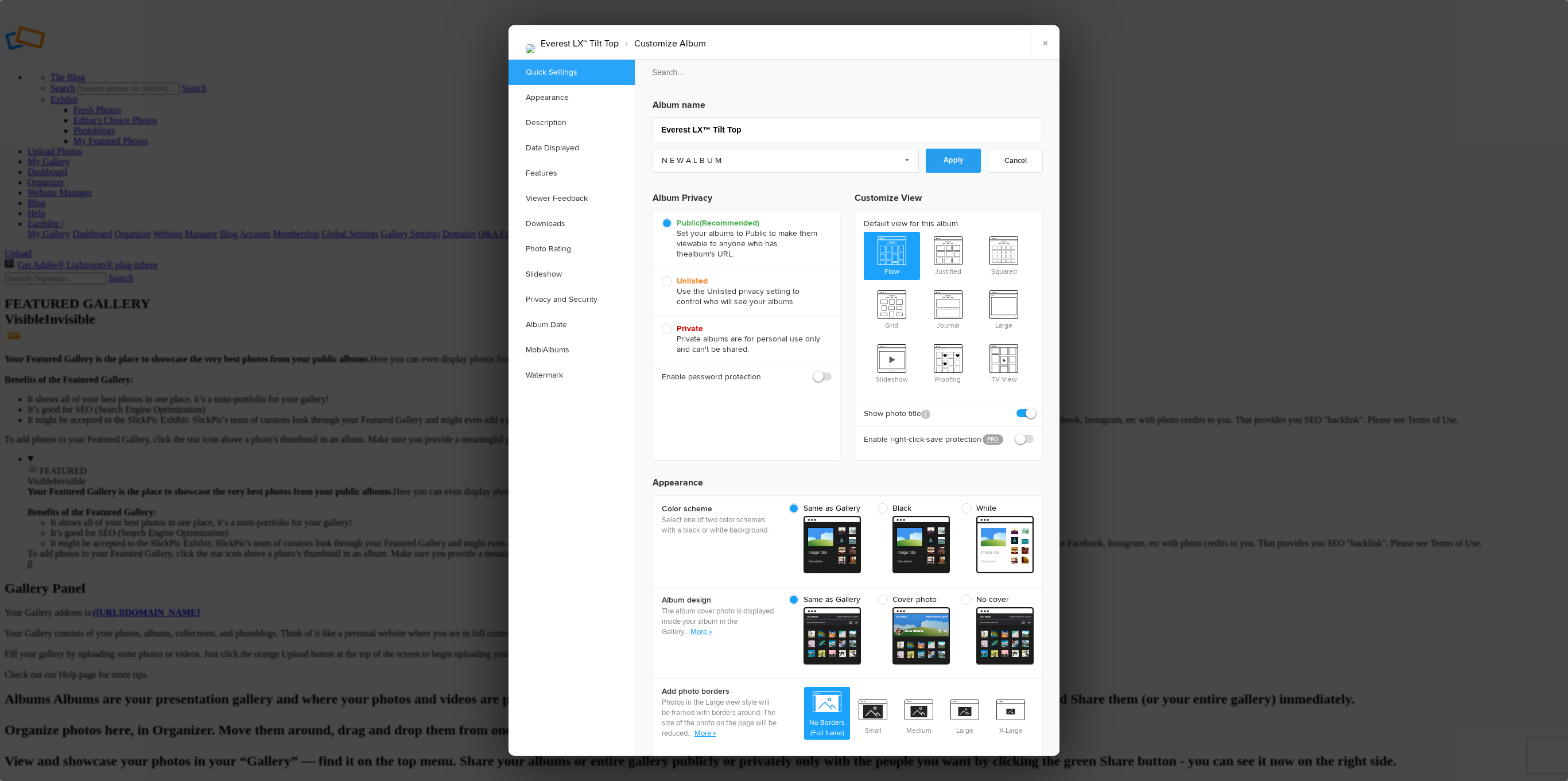
radio input "false"
radio input "true"
checkbox input "false"
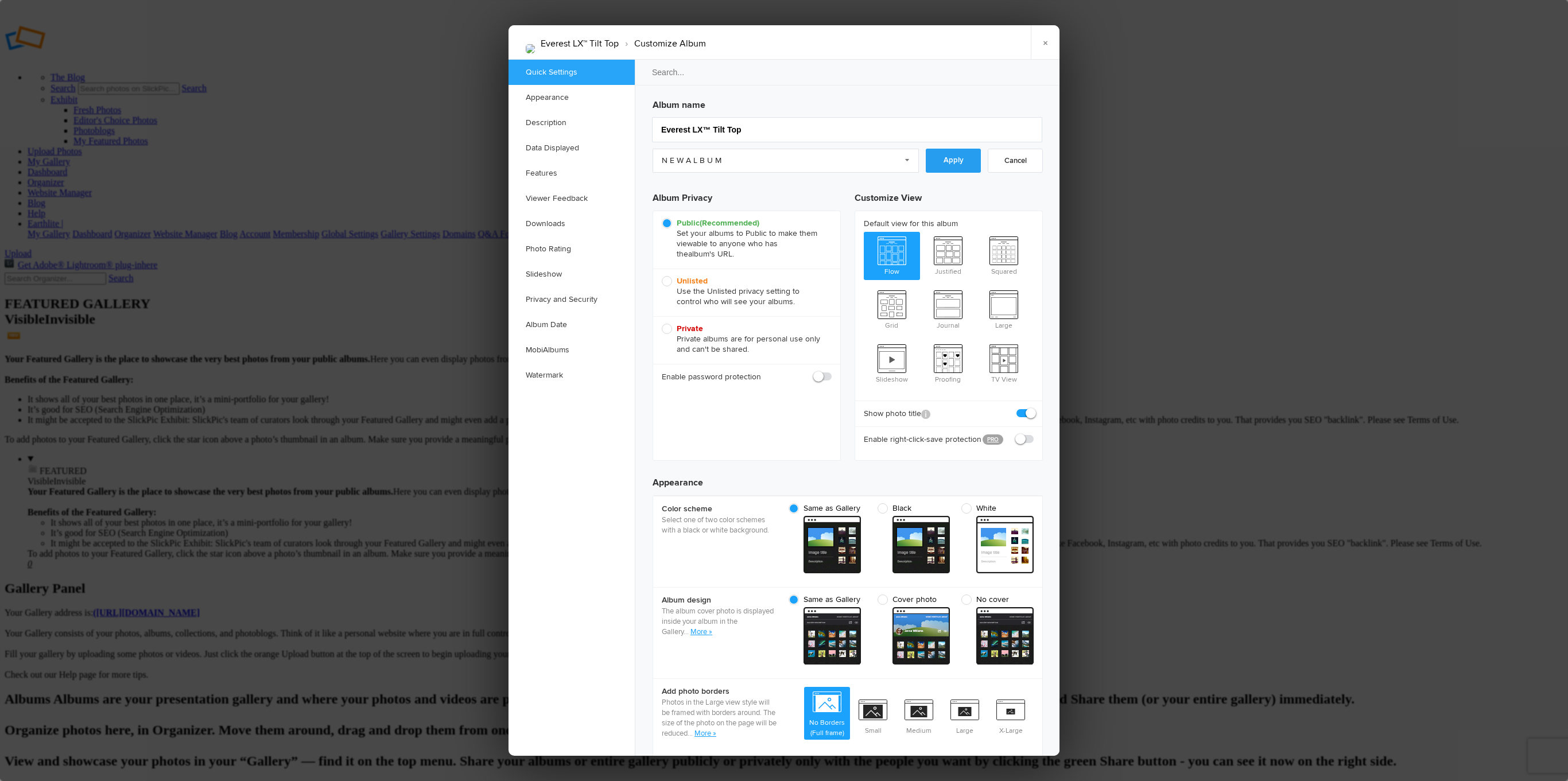
checkbox input "false"
checkbox input "true"
radio input "false"
radio input "true"
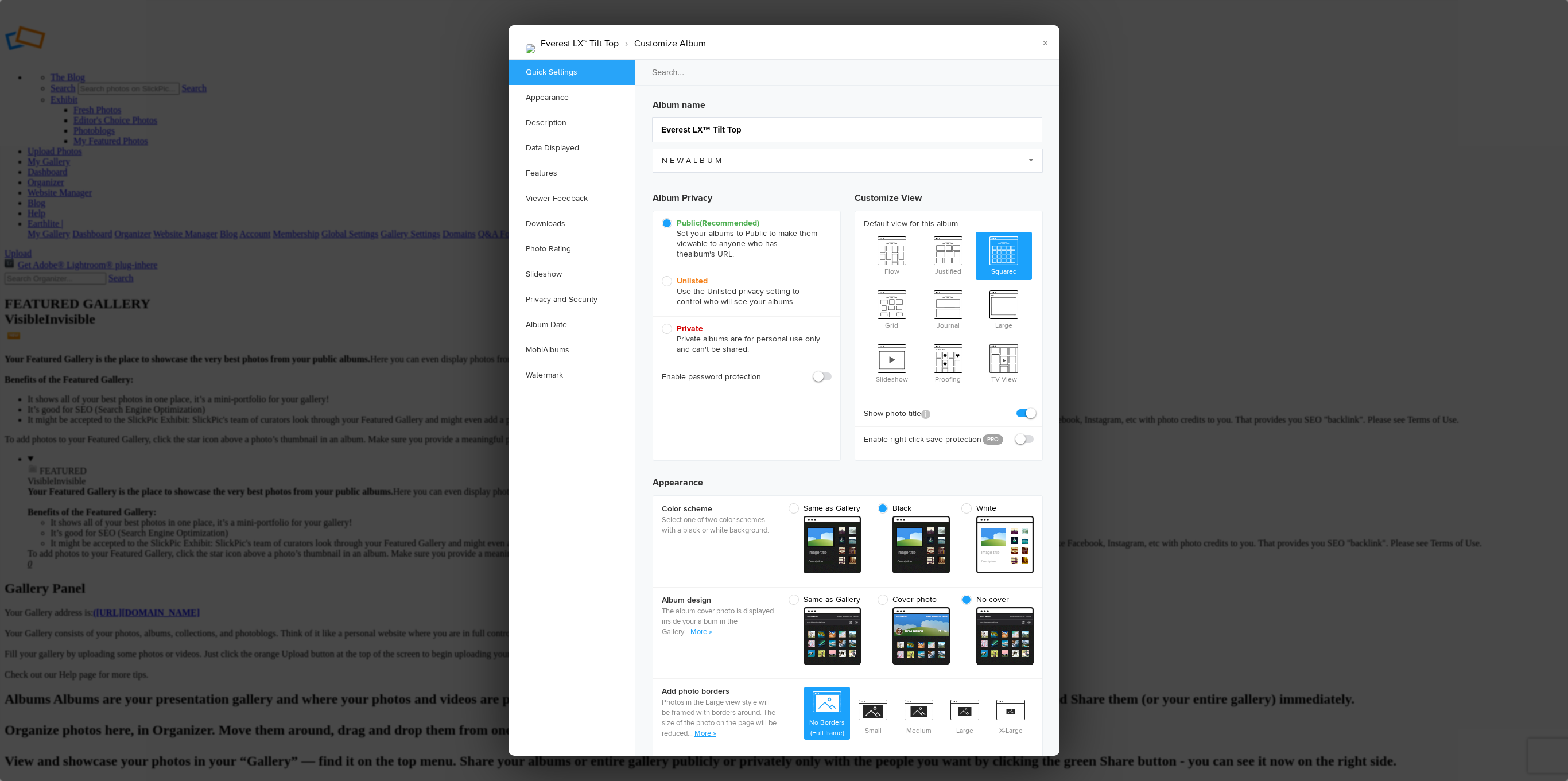
click at [1105, 248] on div at bounding box center [784, 390] width 1568 height 781
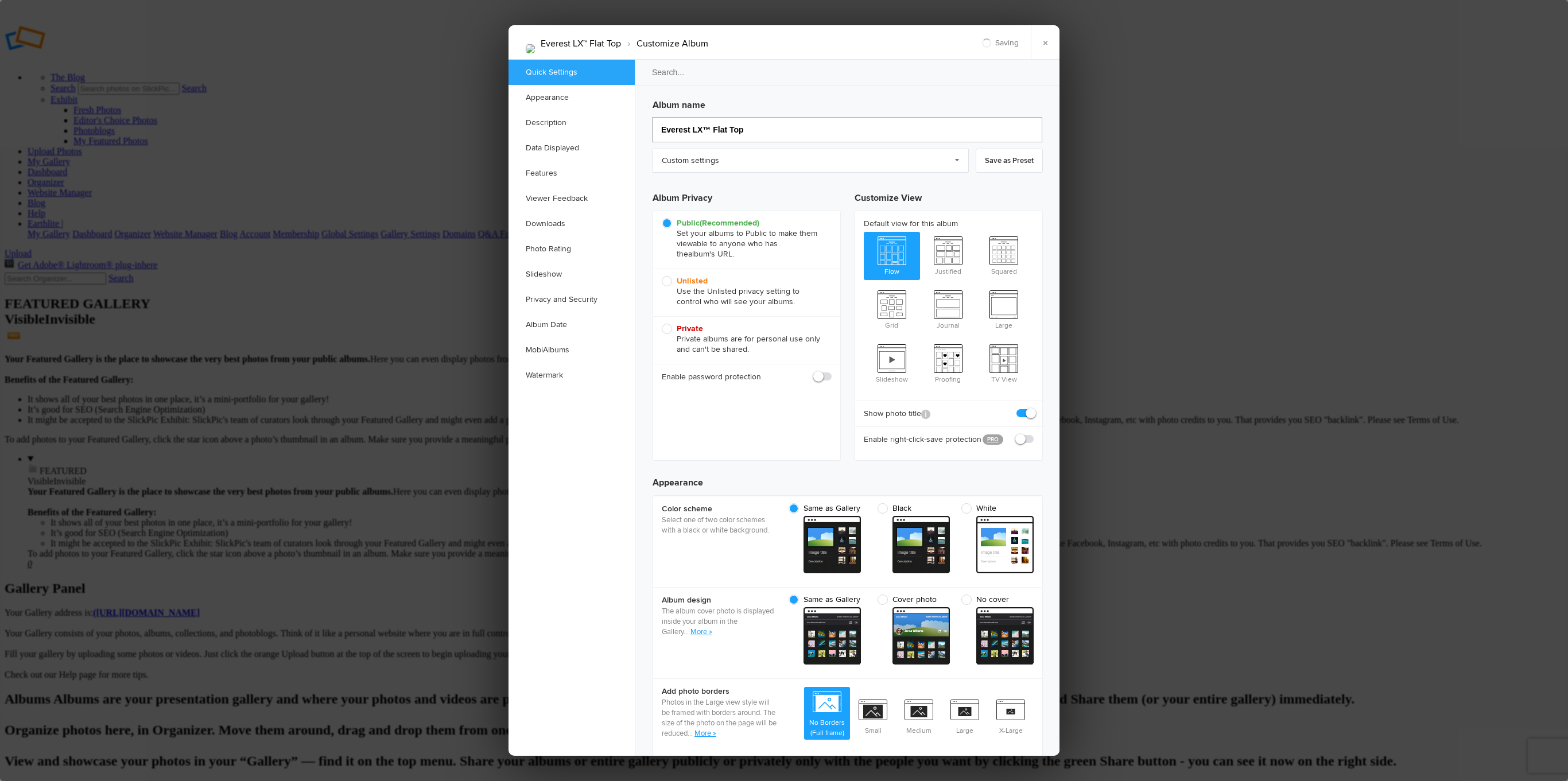
click at [723, 127] on input "Everest LX™ Flat Top" at bounding box center [847, 129] width 390 height 25
click at [722, 154] on link "Custom settings" at bounding box center [810, 161] width 317 height 24
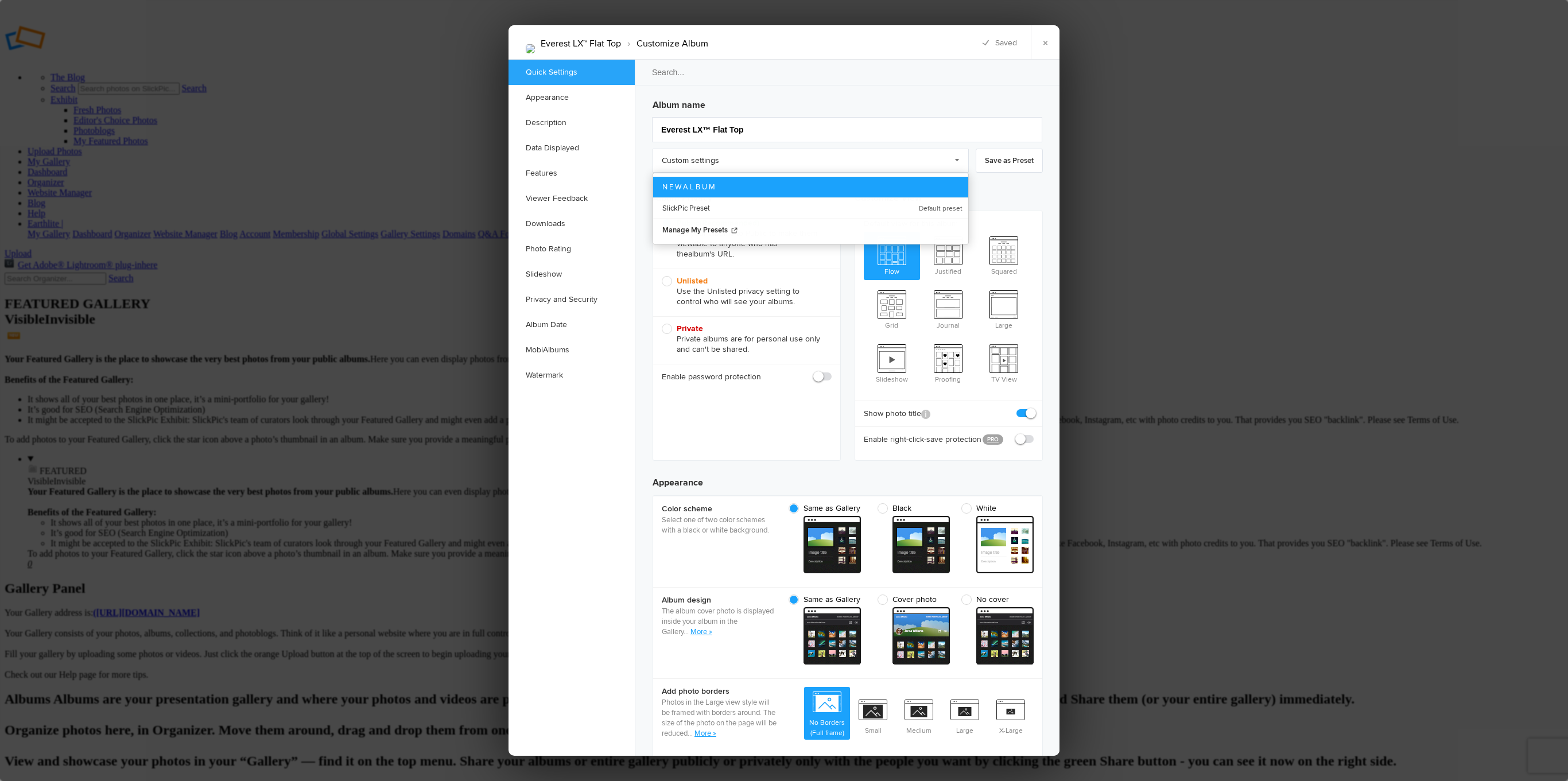
click at [720, 188] on link "N E W A L B U M" at bounding box center [810, 187] width 315 height 21
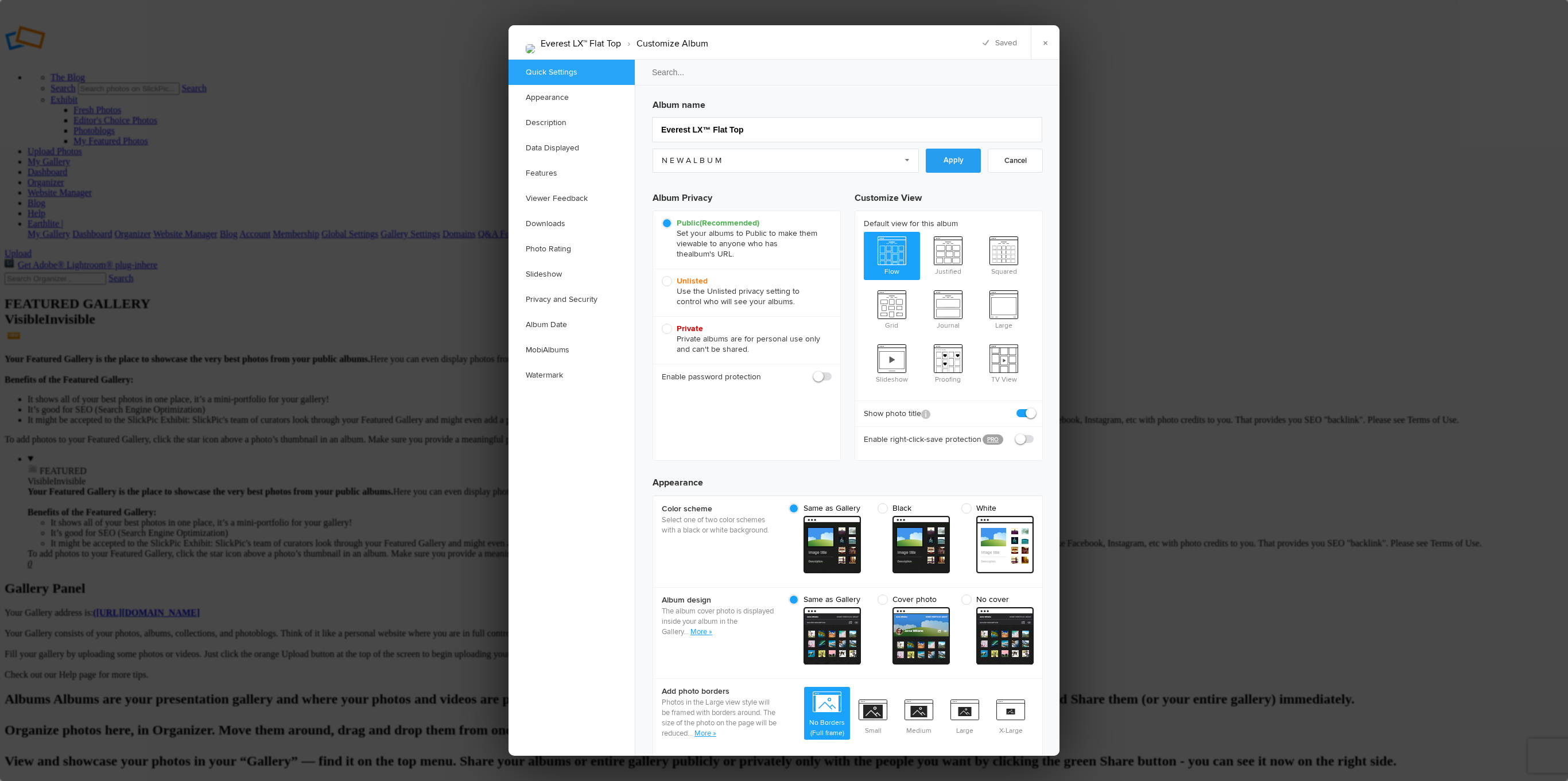
click at [959, 172] on link "Apply" at bounding box center [953, 161] width 55 height 24
radio input "false"
radio input "true"
radio input "false"
radio input "true"
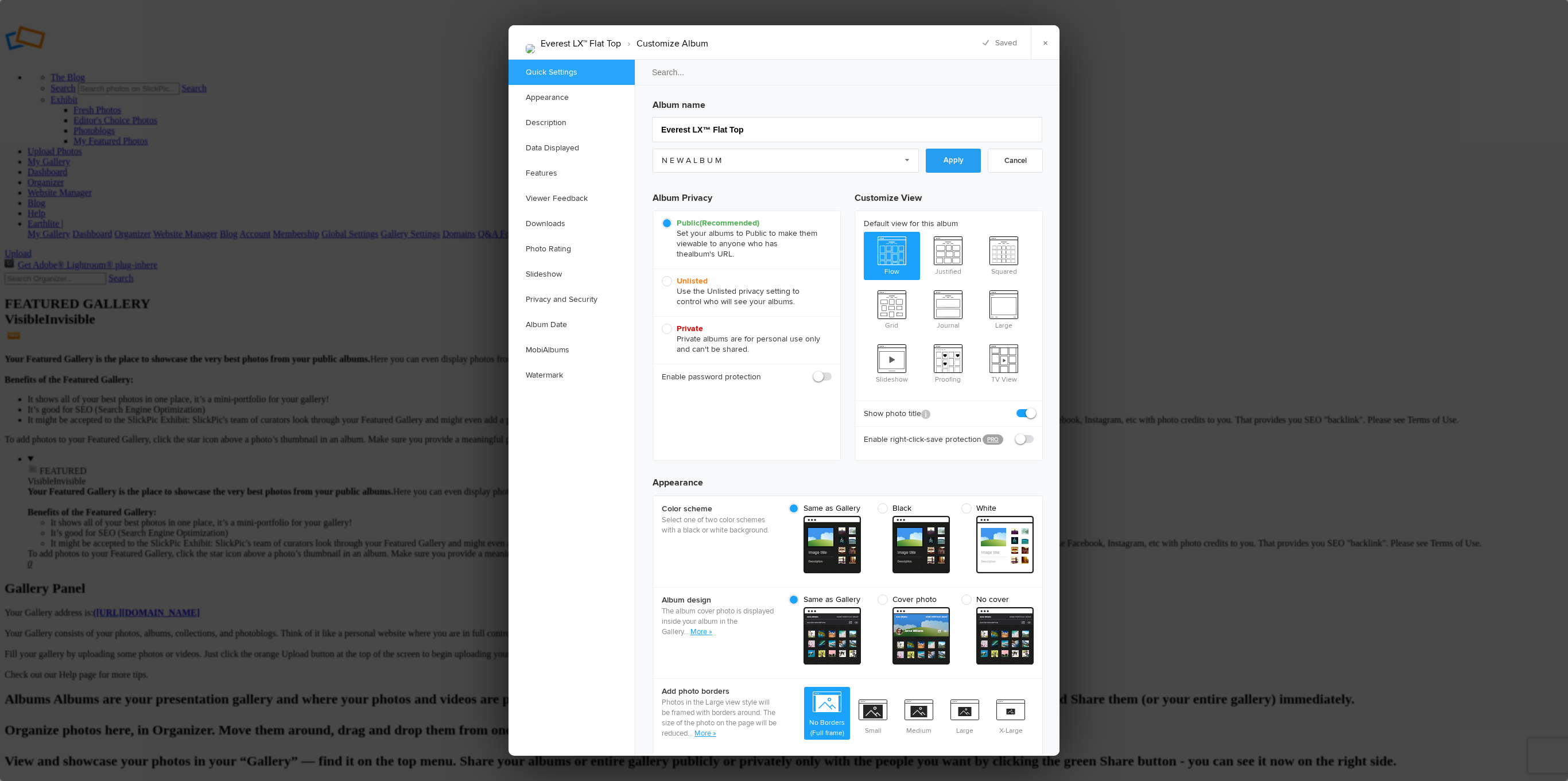
radio input "false"
radio input "true"
checkbox input "false"
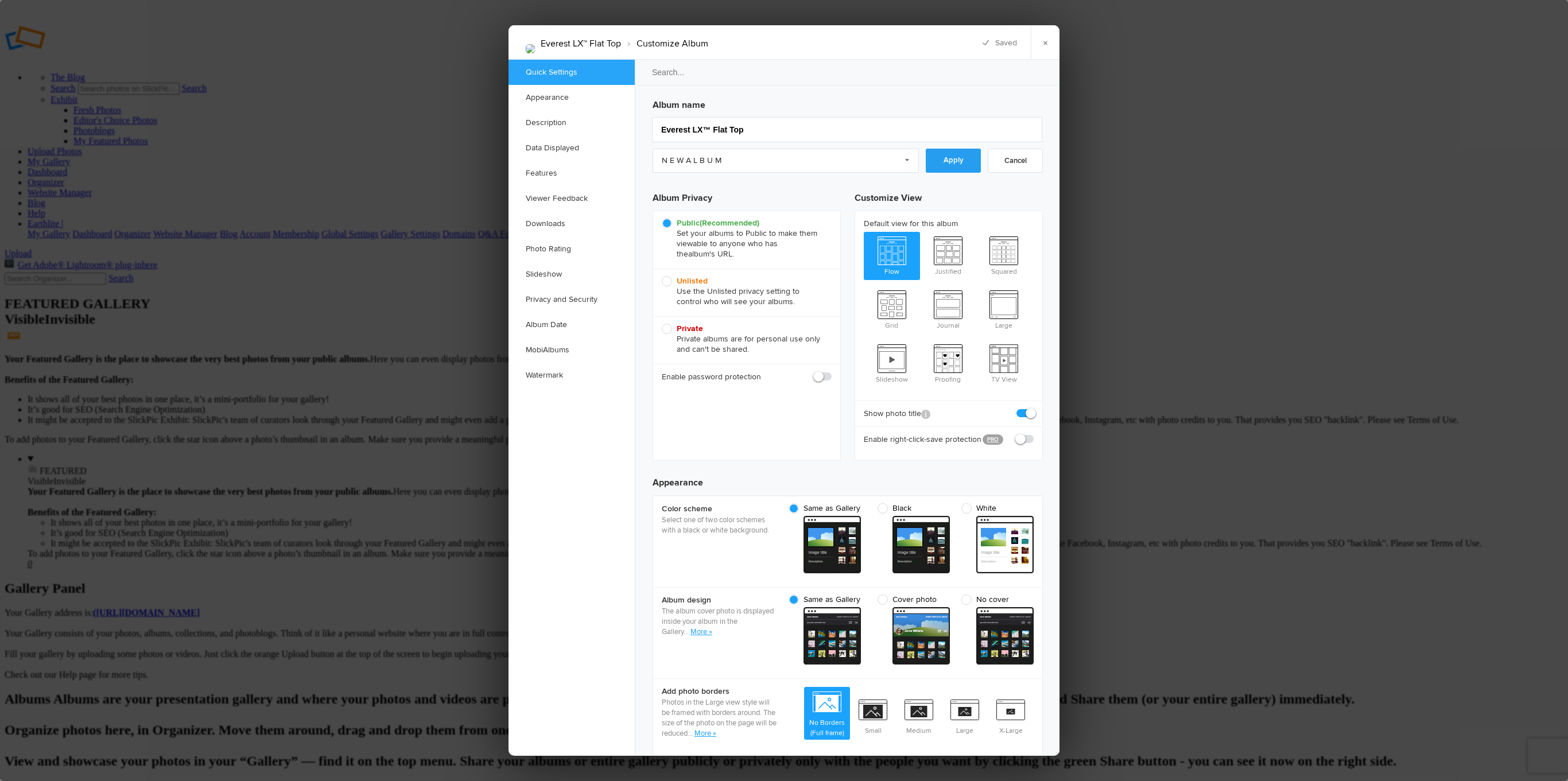
checkbox input "false"
checkbox input "true"
radio input "false"
radio input "true"
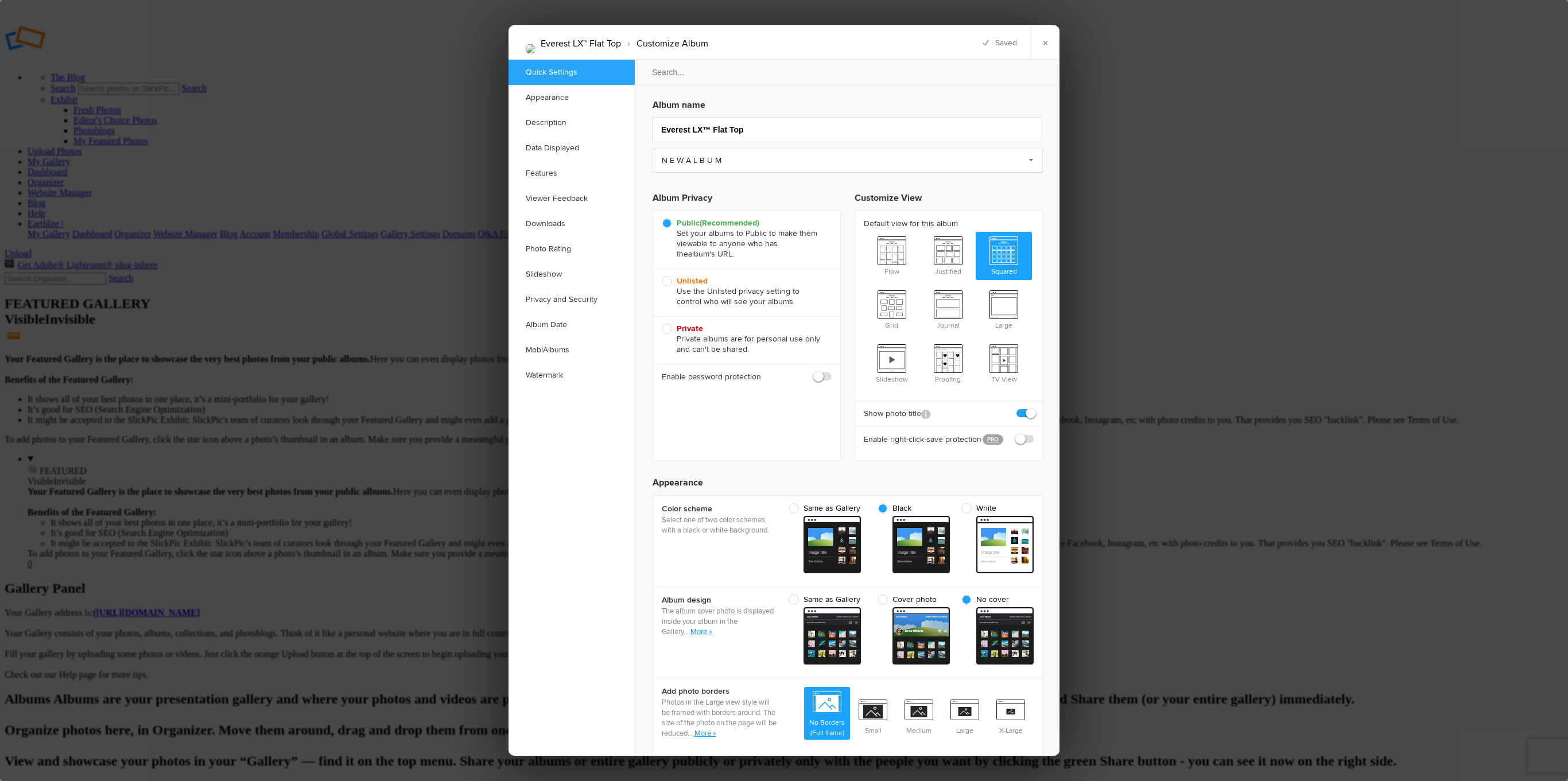
click at [1136, 339] on div at bounding box center [784, 390] width 1568 height 781
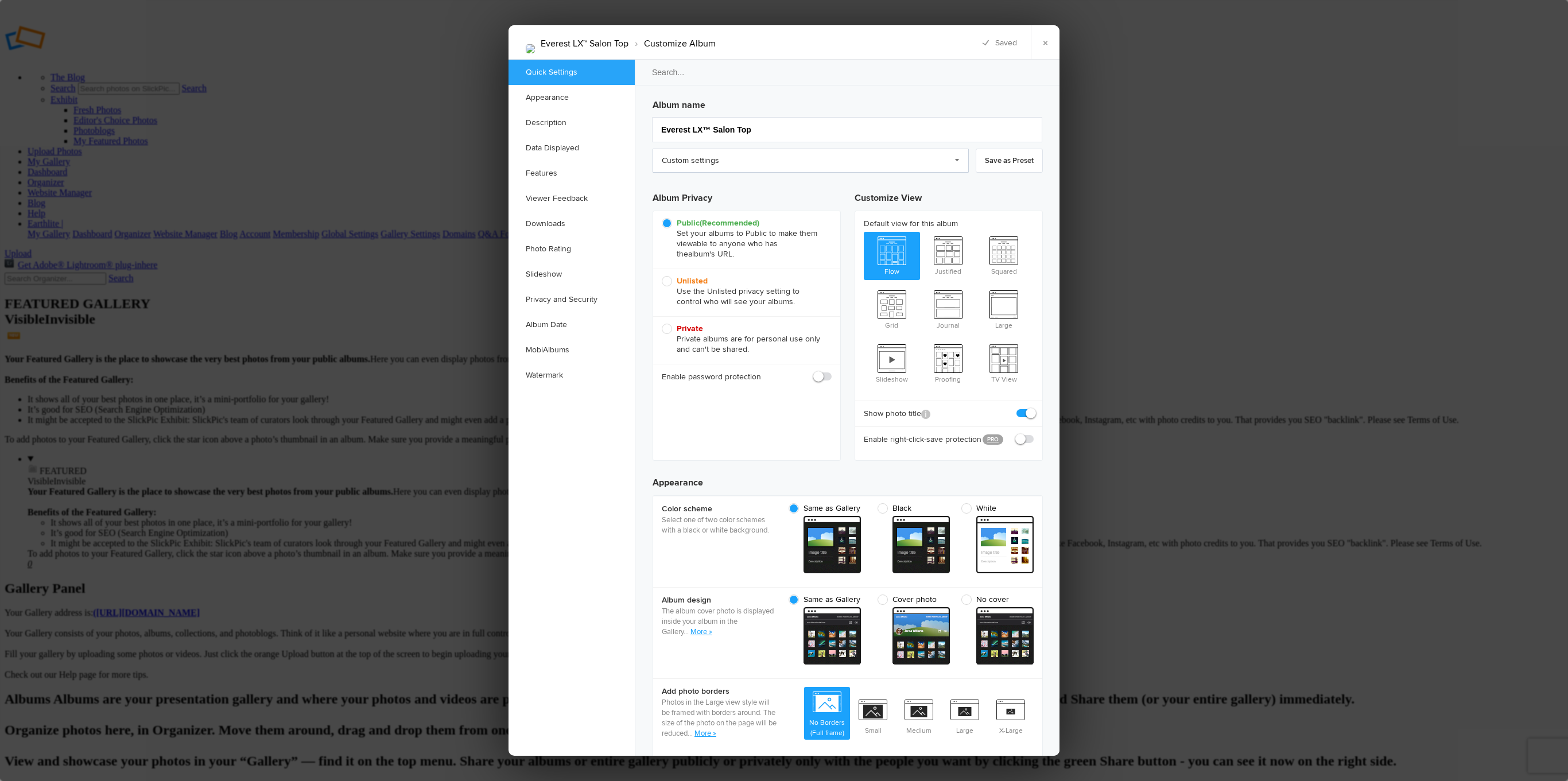
click at [737, 159] on link "Custom settings" at bounding box center [810, 161] width 317 height 24
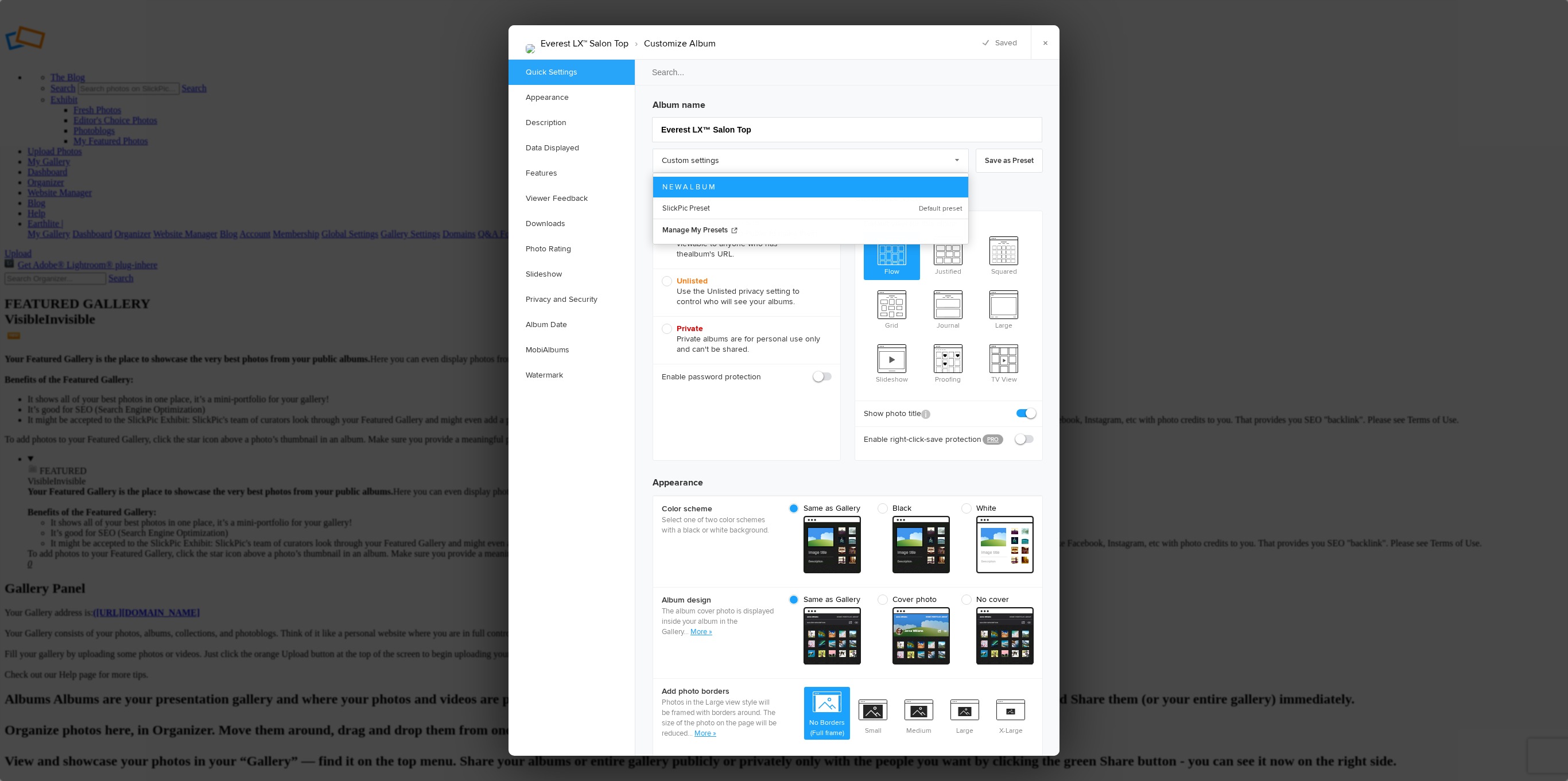
click at [742, 178] on link "N E W A L B U M" at bounding box center [810, 187] width 315 height 21
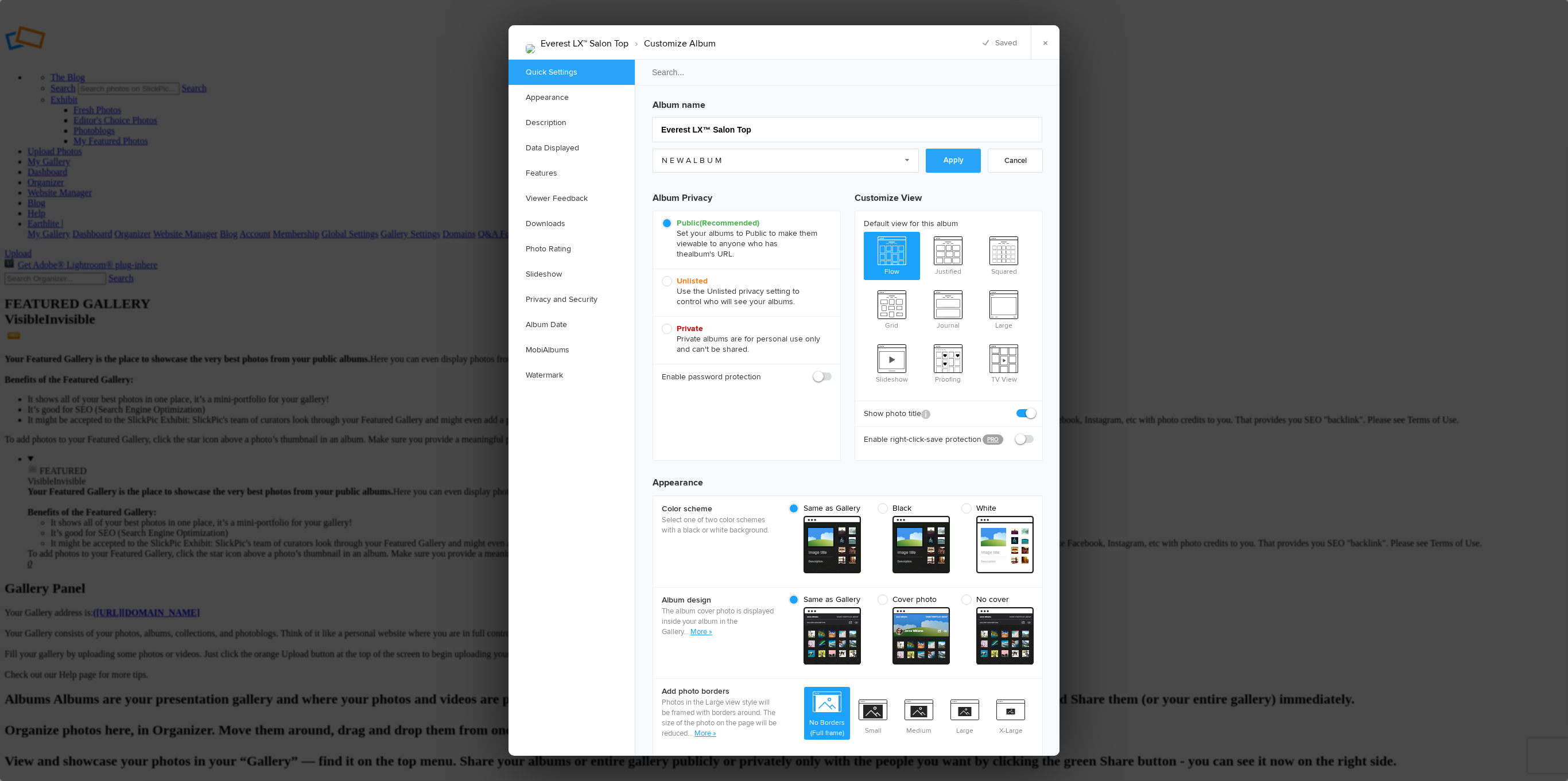
click at [955, 148] on div "Album name Everest LX™ Salon Top N E W A L B U M Custom settings N E W A L B U …" at bounding box center [847, 273] width 390 height 359
click at [959, 156] on link "Apply" at bounding box center [953, 161] width 55 height 24
radio input "false"
radio input "true"
radio input "false"
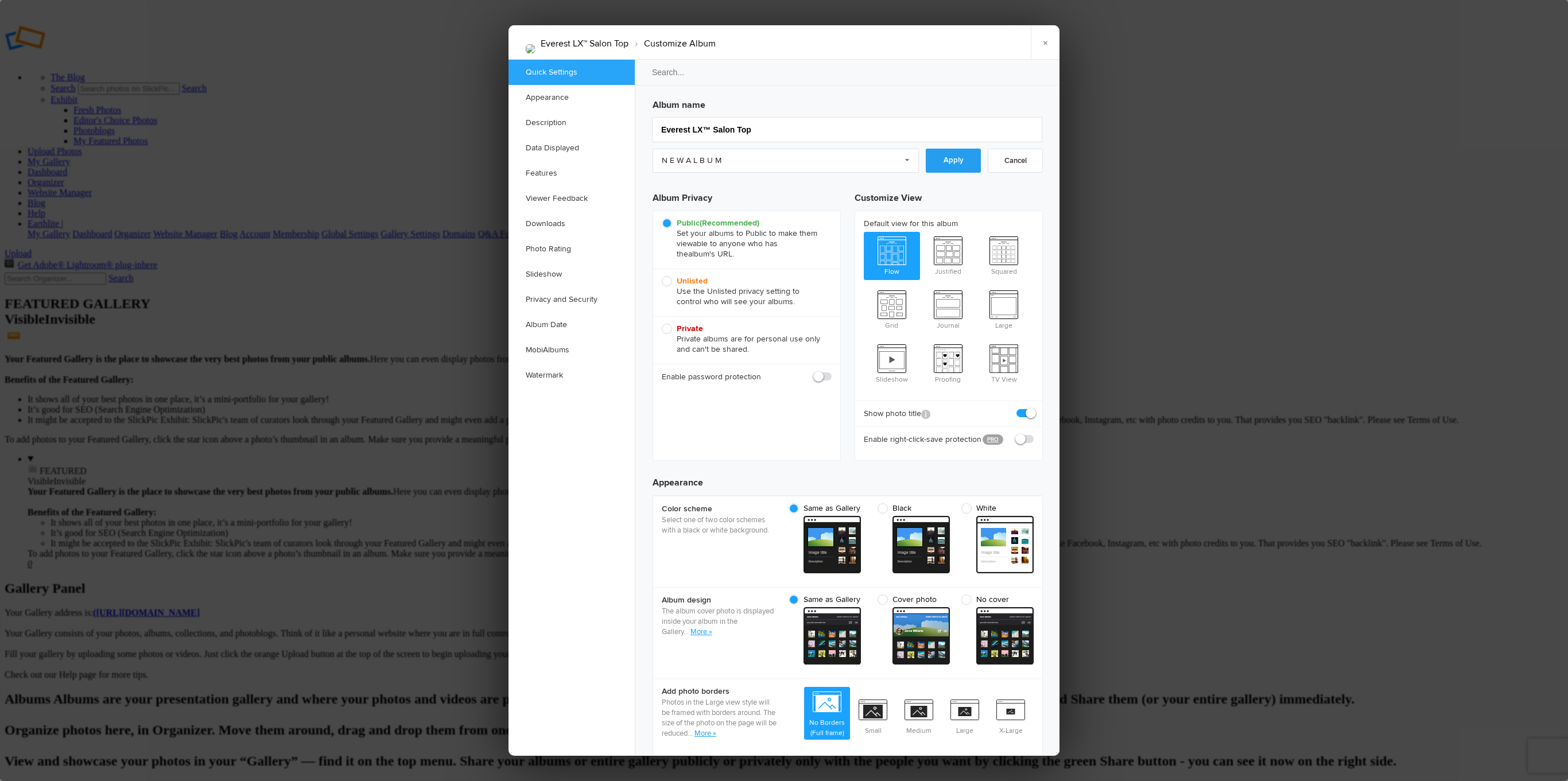
radio input "true"
radio input "false"
radio input "true"
checkbox input "false"
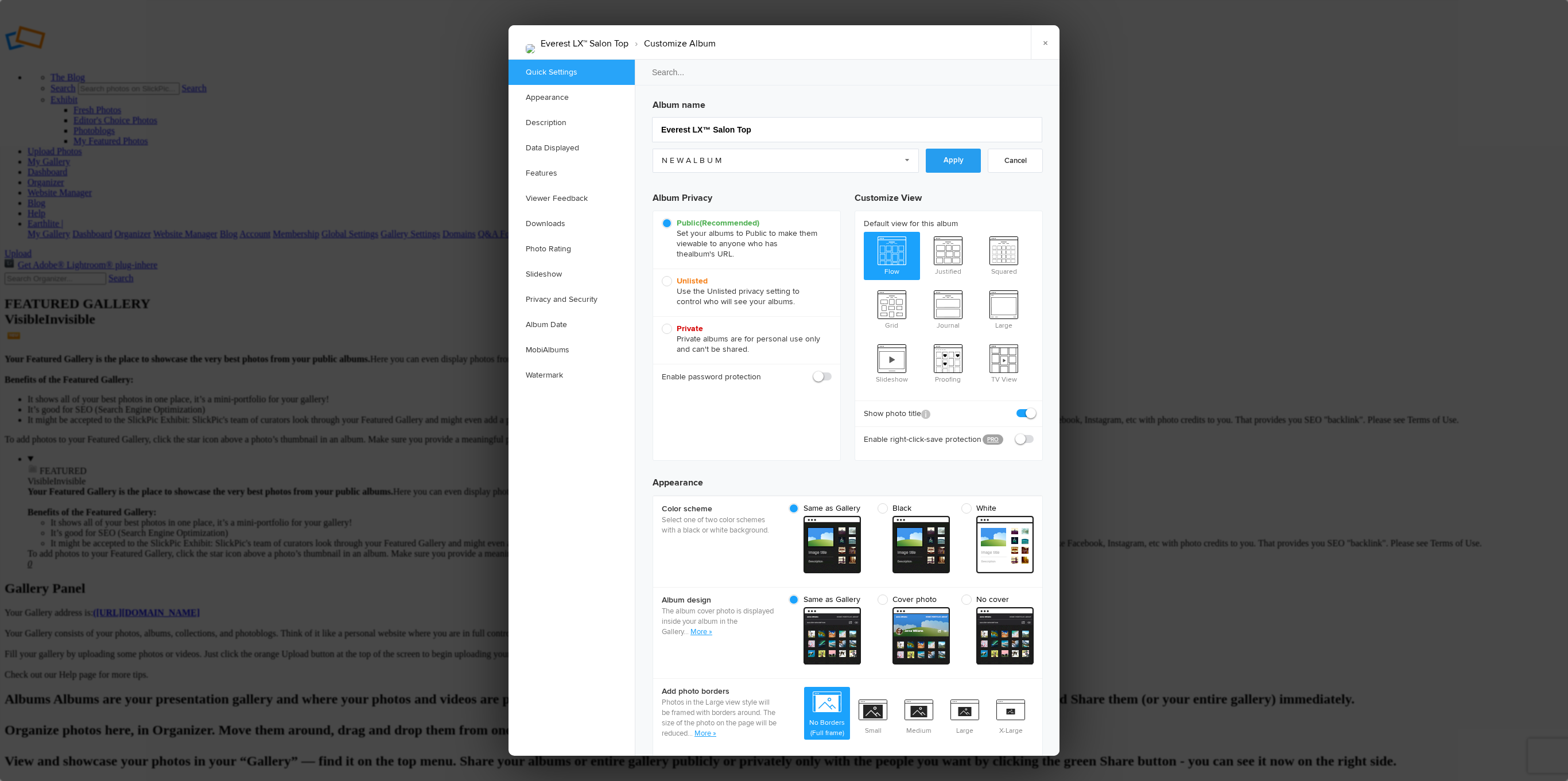
checkbox input "false"
checkbox input "true"
radio input "false"
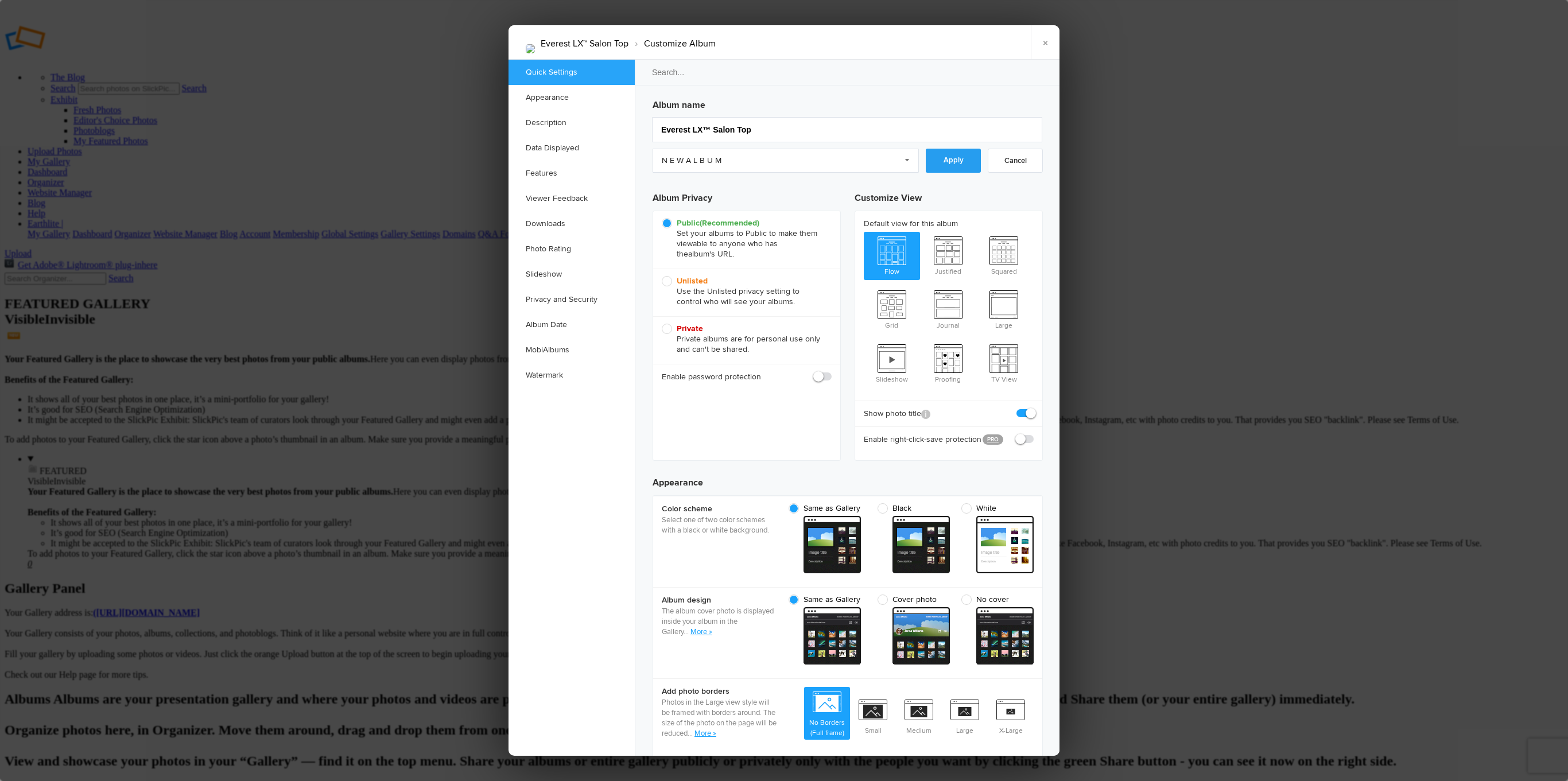
radio input "true"
drag, startPoint x: 1242, startPoint y: 242, endPoint x: 1219, endPoint y: 259, distance: 28.6
click at [1228, 257] on div at bounding box center [784, 390] width 1568 height 781
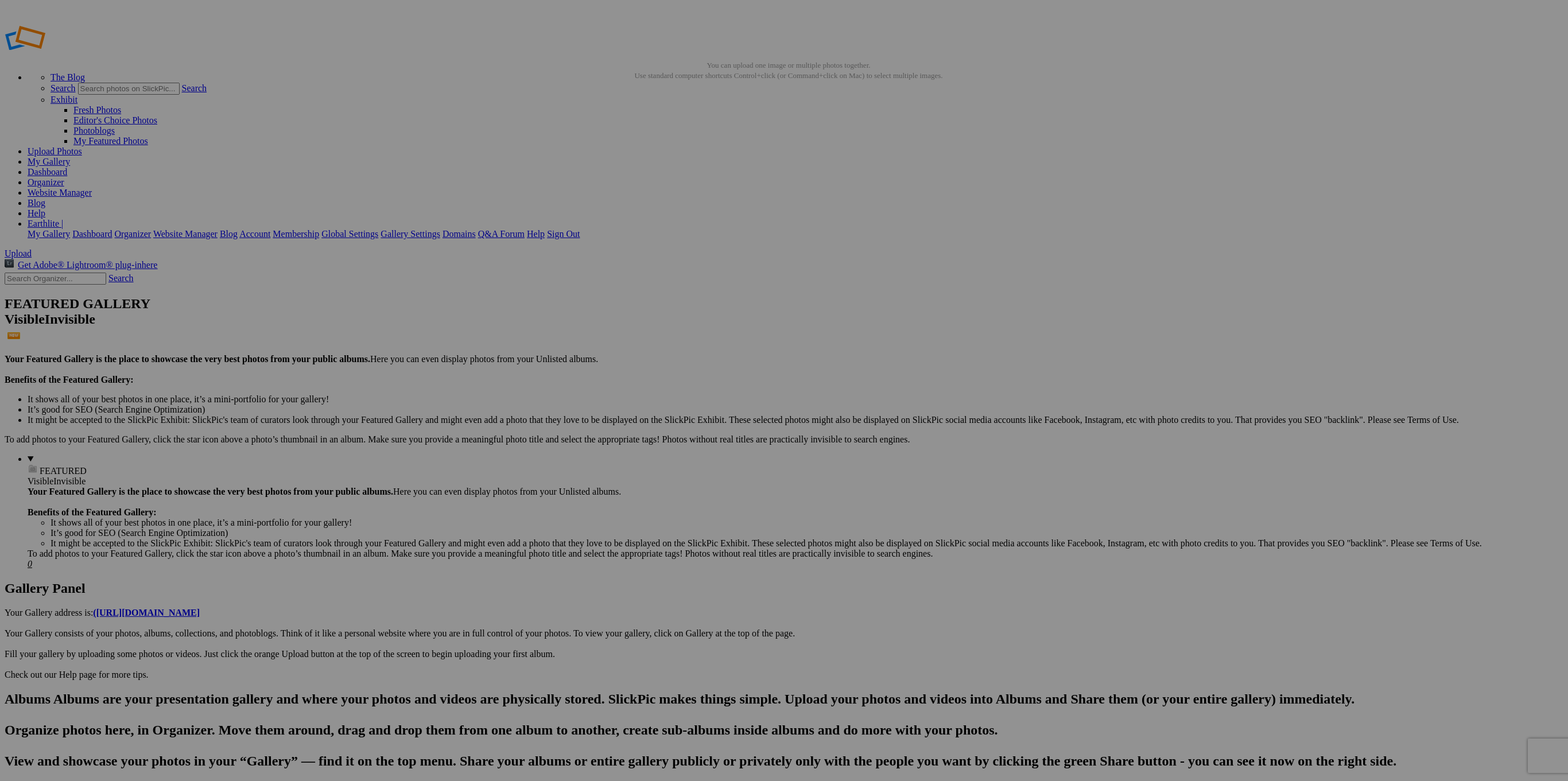
drag, startPoint x: 1350, startPoint y: 169, endPoint x: 1008, endPoint y: 310, distance: 369.9
drag, startPoint x: 1322, startPoint y: 179, endPoint x: 926, endPoint y: 304, distance: 415.3
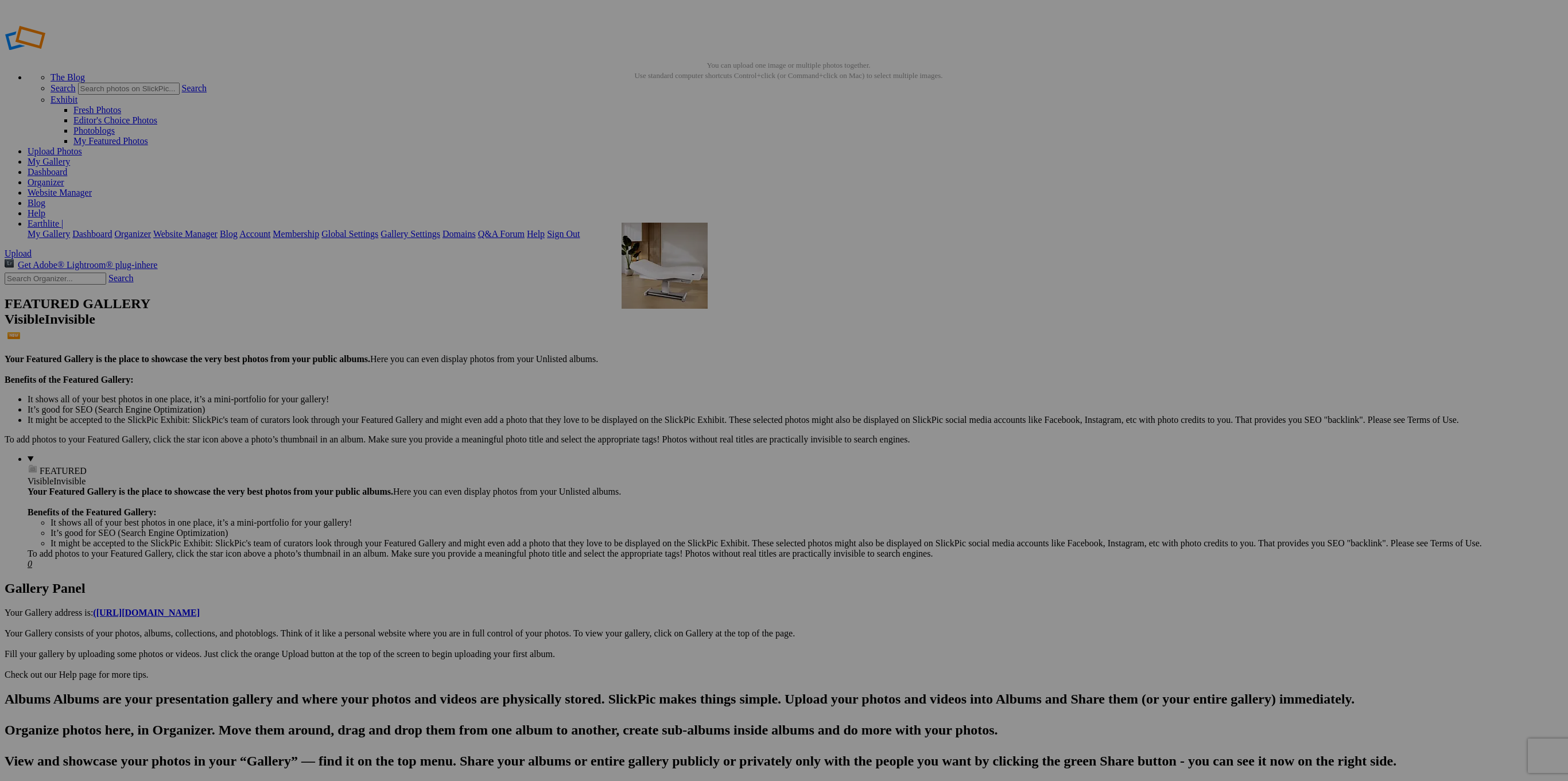
drag, startPoint x: 944, startPoint y: 314, endPoint x: 783, endPoint y: 305, distance: 161.3
drag, startPoint x: 730, startPoint y: 321, endPoint x: 926, endPoint y: 307, distance: 196.5
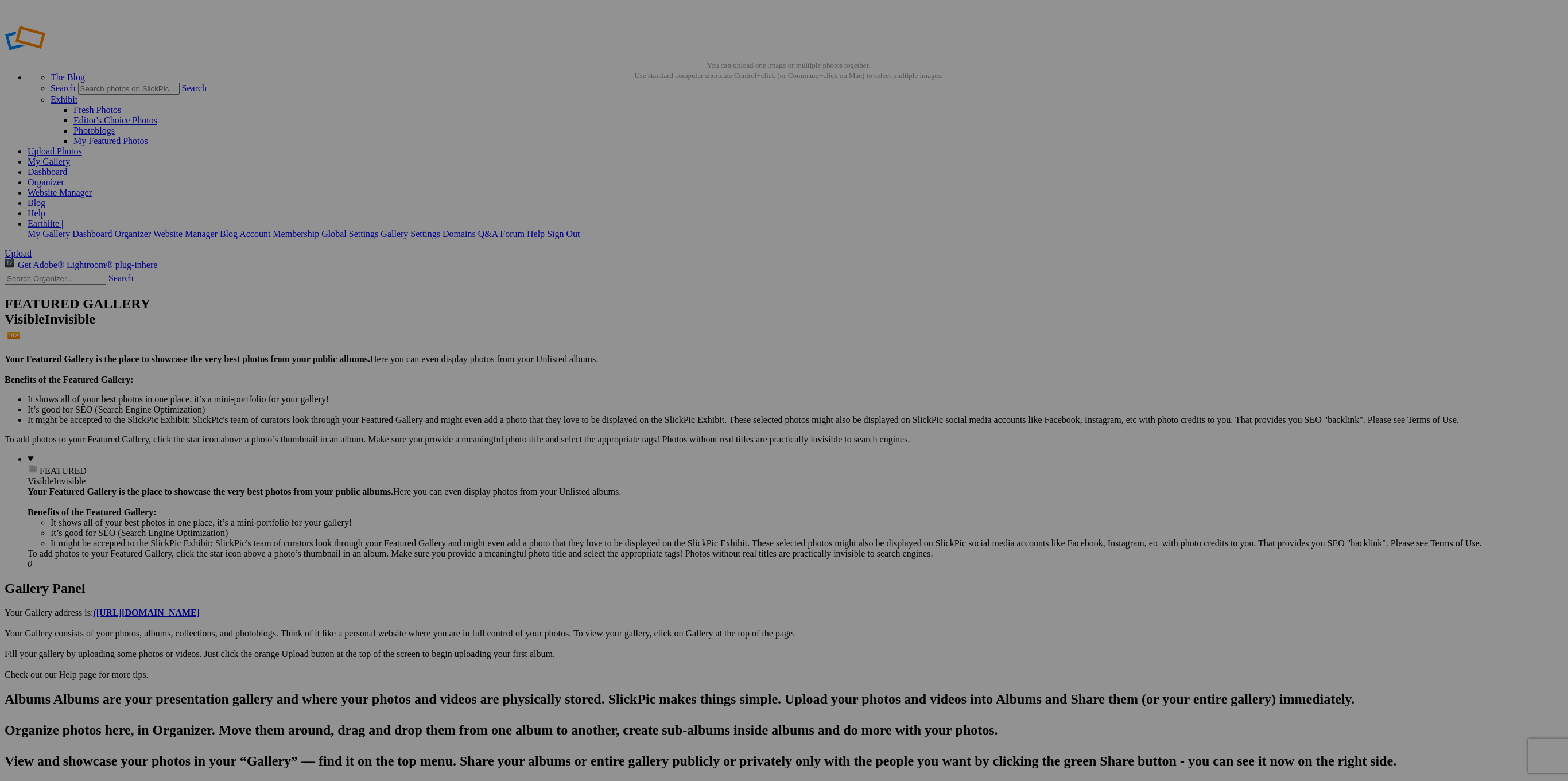
click at [707, 469] on span "Yes" at bounding box center [701, 465] width 13 height 10
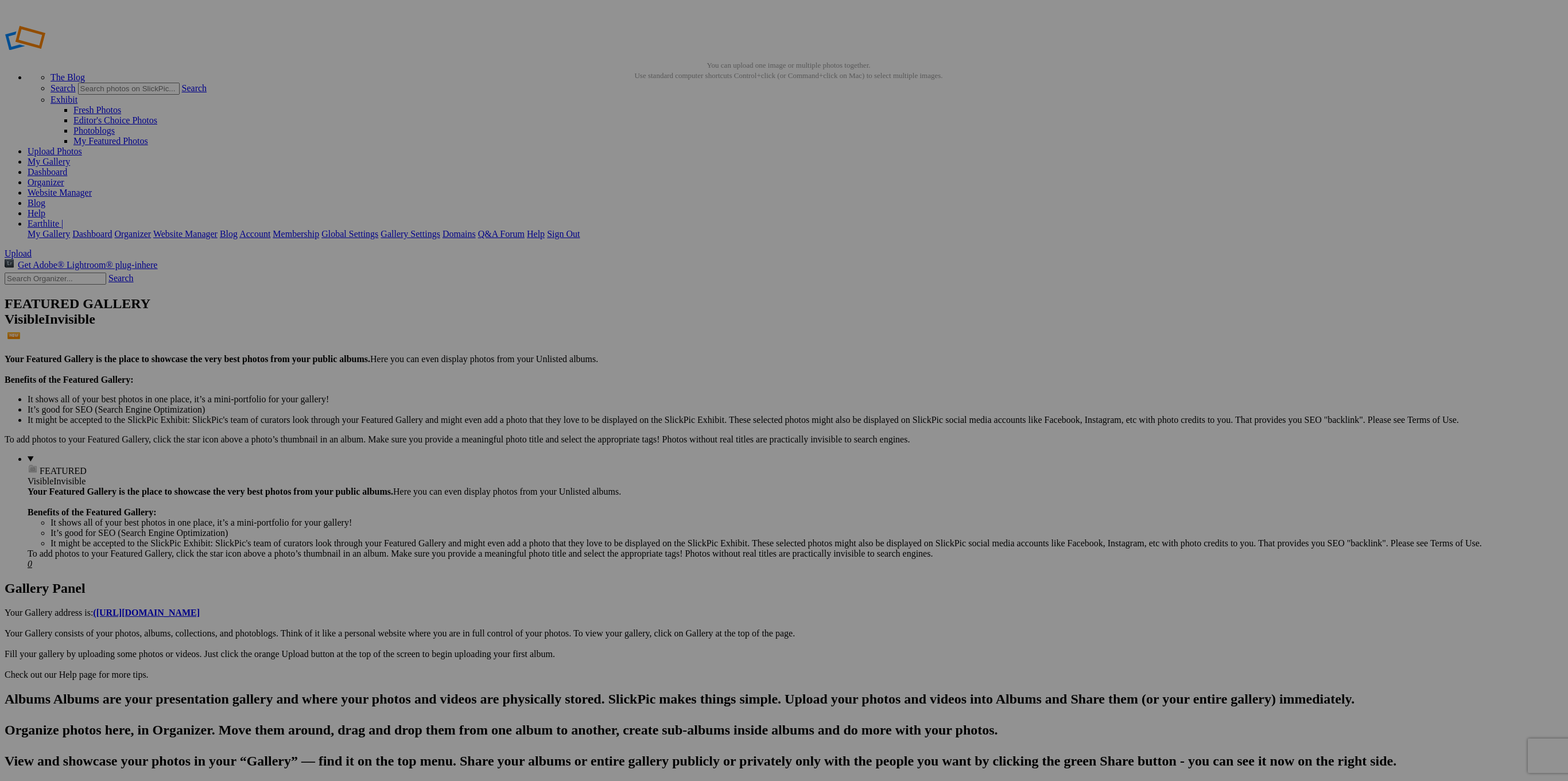
click at [707, 466] on span "Yes" at bounding box center [701, 465] width 13 height 10
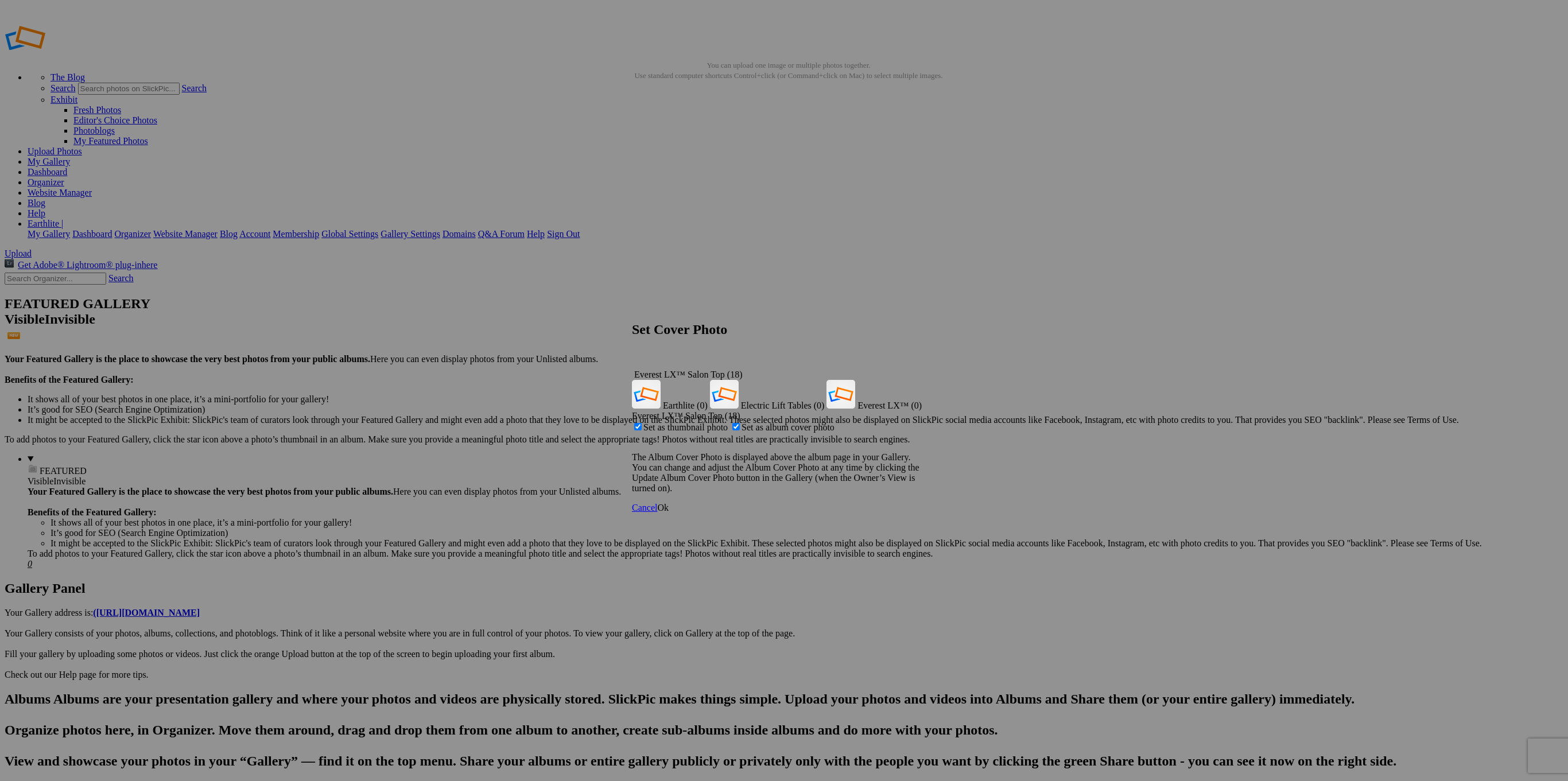
click at [669, 503] on span "Ok" at bounding box center [663, 508] width 11 height 10
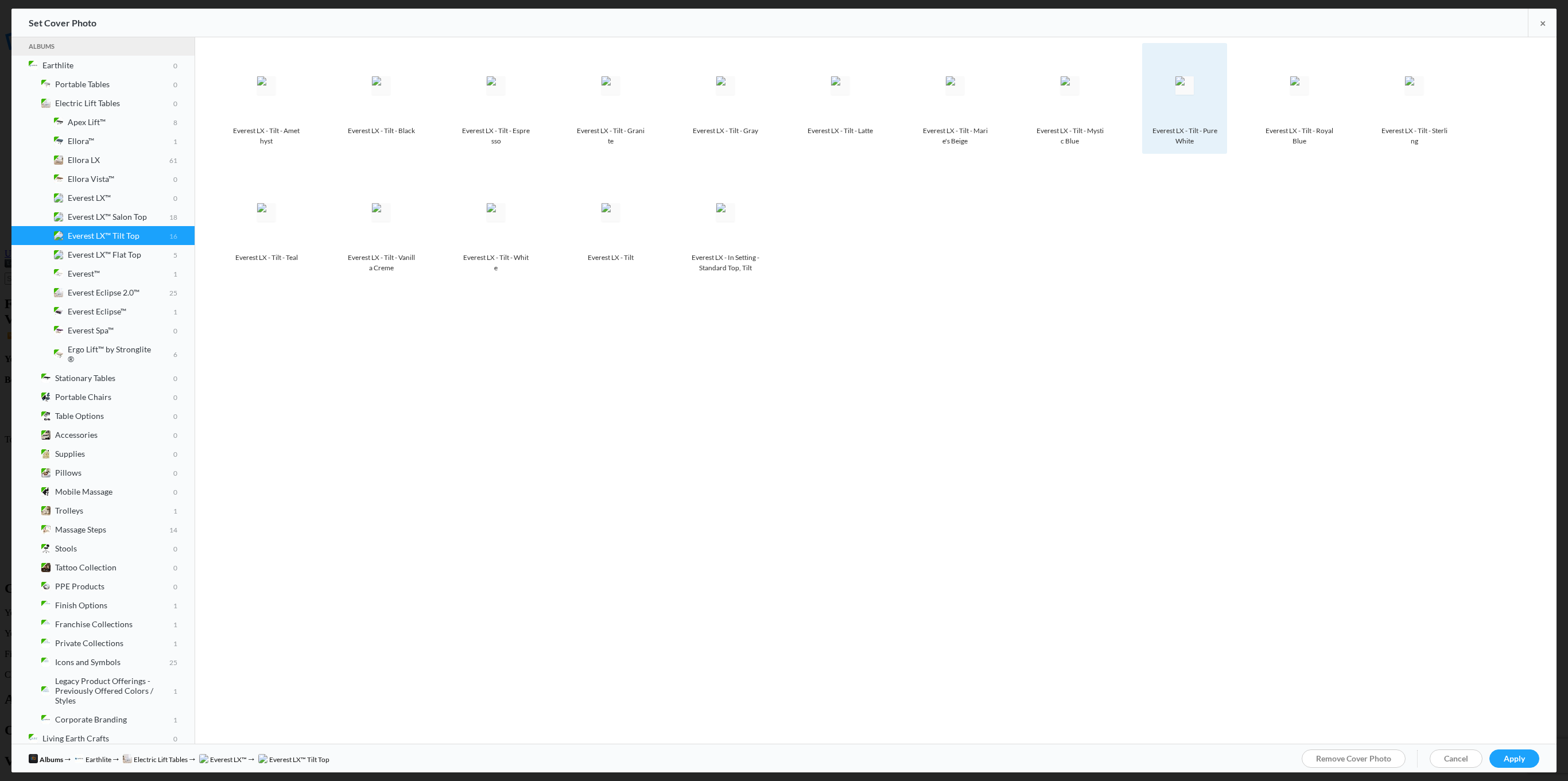
click at [1194, 95] on img at bounding box center [1185, 86] width 18 height 18
click at [1516, 757] on span "Apply" at bounding box center [1514, 758] width 22 height 10
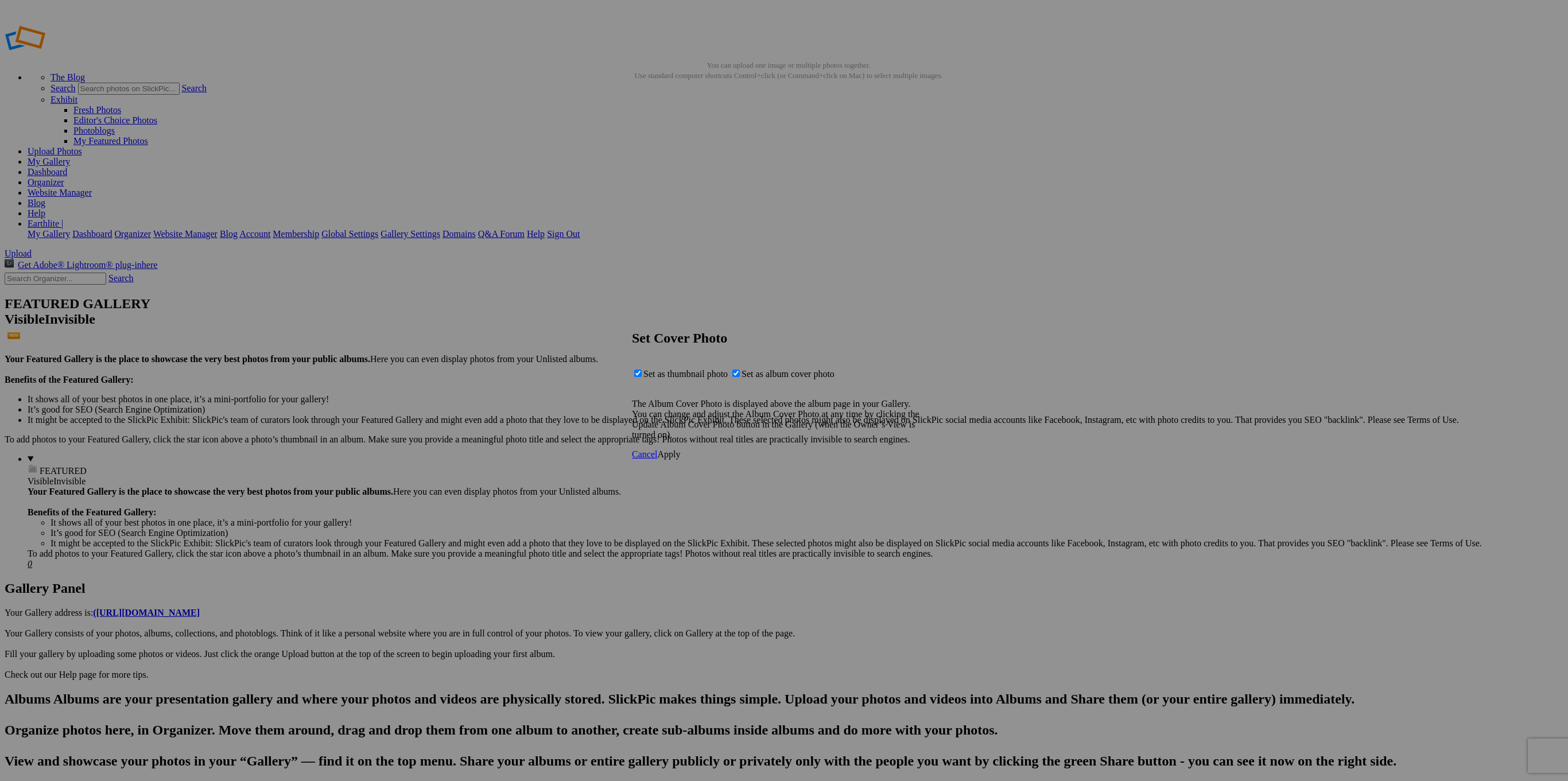
click at [680, 459] on span "Apply" at bounding box center [669, 454] width 23 height 10
drag, startPoint x: 240, startPoint y: 159, endPoint x: 254, endPoint y: 143, distance: 21.3
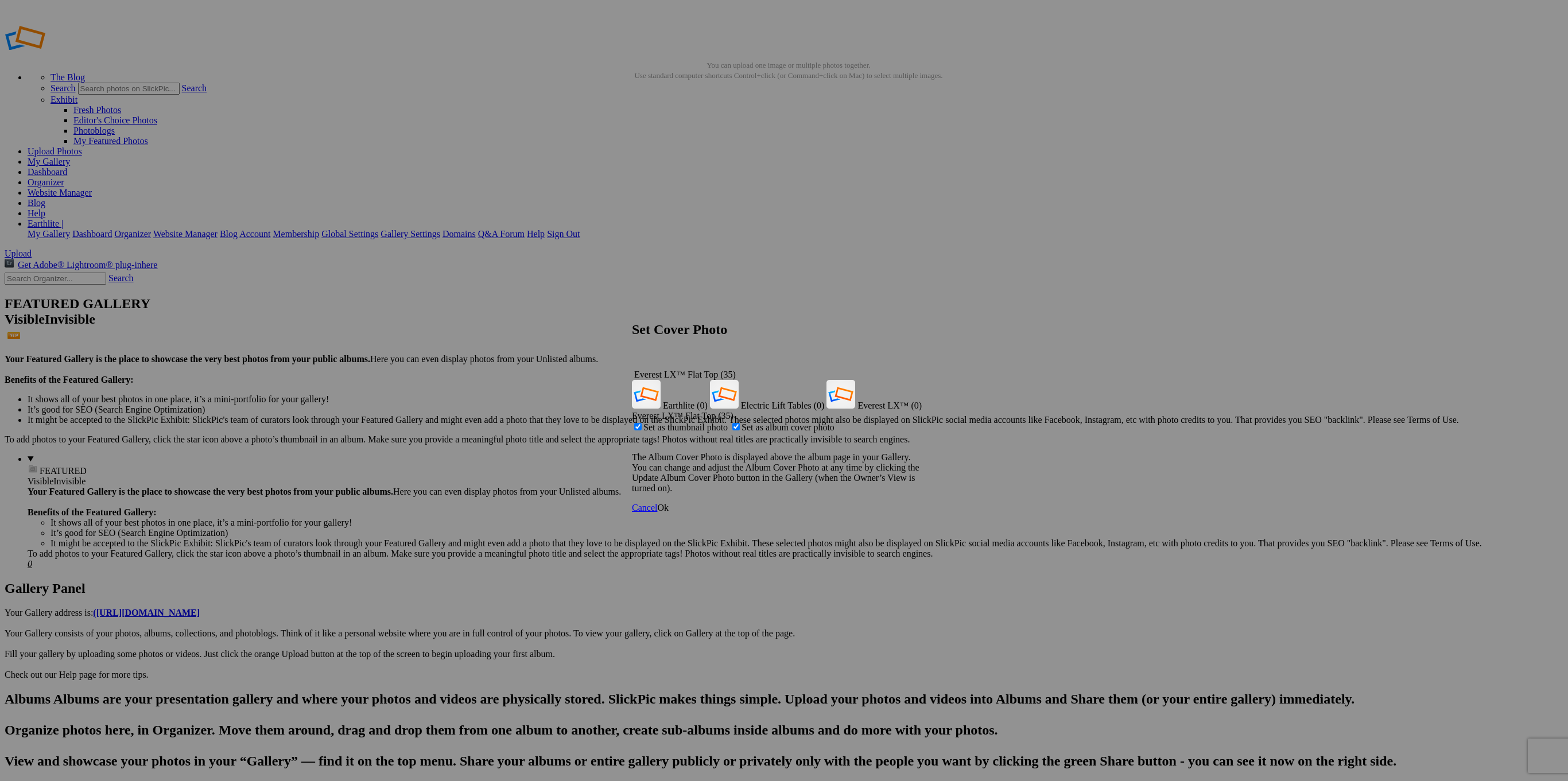
click at [669, 503] on span "Ok" at bounding box center [663, 508] width 11 height 10
